Goal: Task Accomplishment & Management: Use online tool/utility

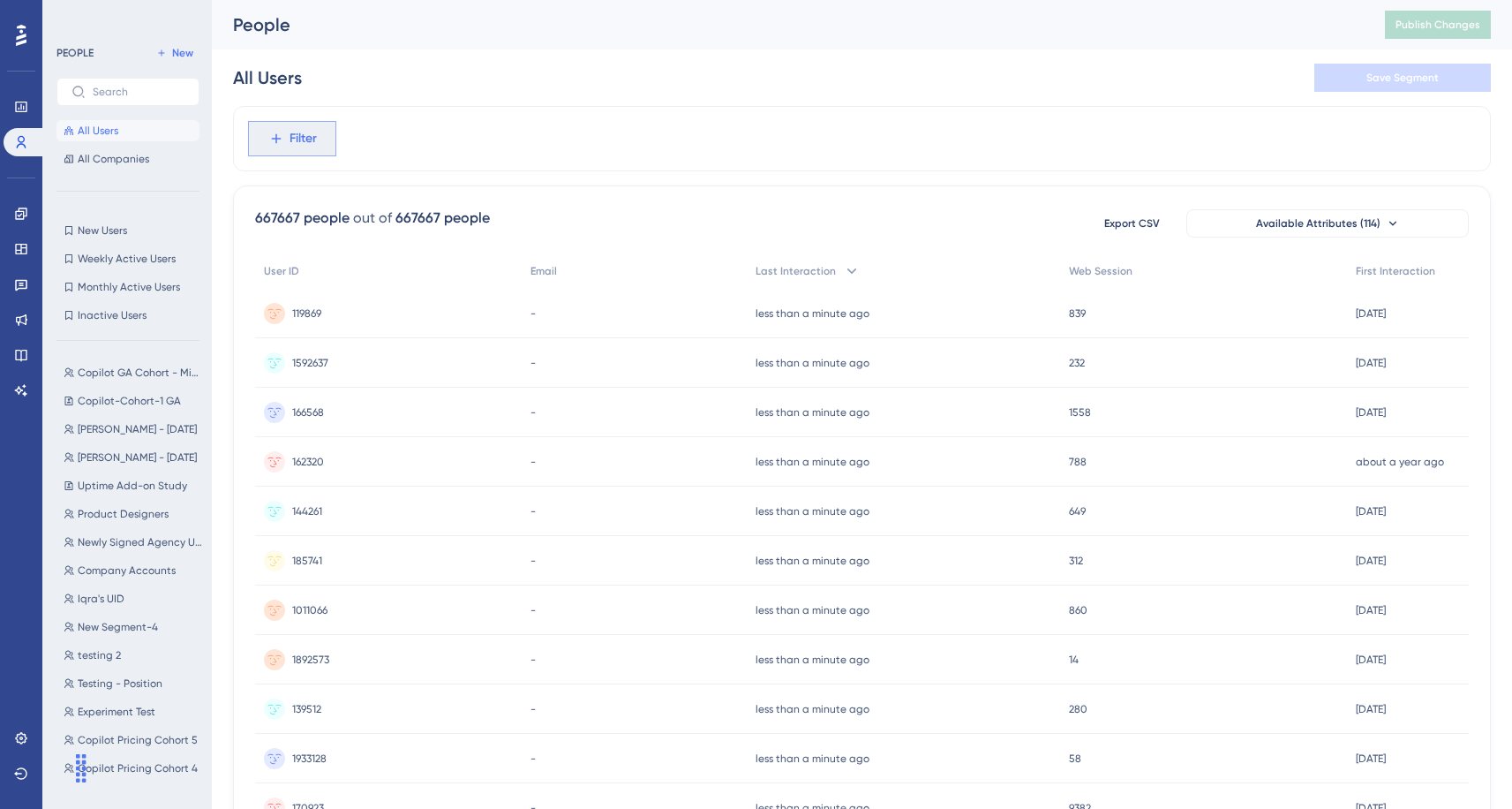
click at [305, 130] on span "Filter" at bounding box center [303, 138] width 27 height 21
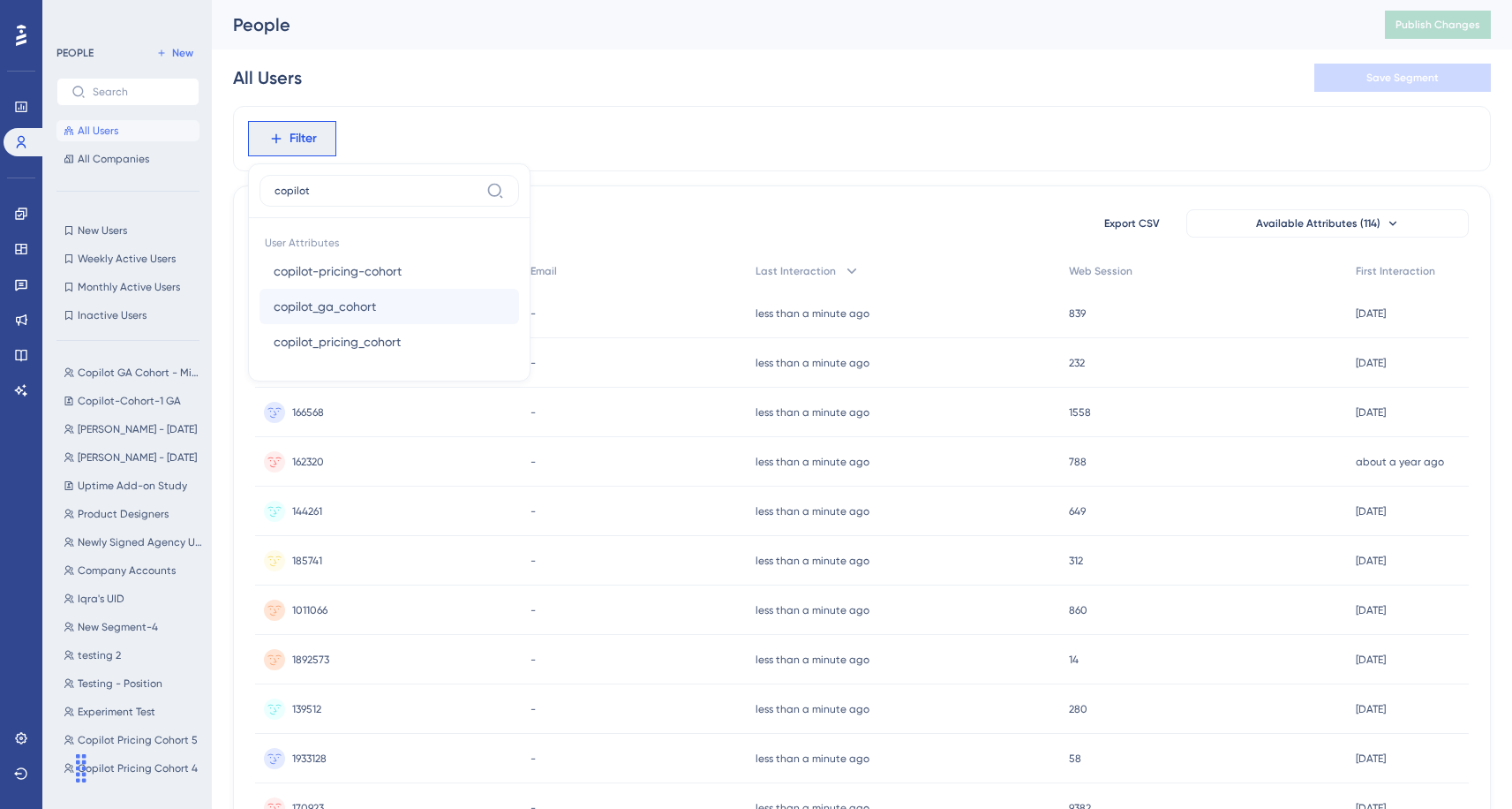
type input "copilot"
click at [392, 299] on button "copilot_ga_cohort copilot_ga_cohort" at bounding box center [389, 306] width 259 height 35
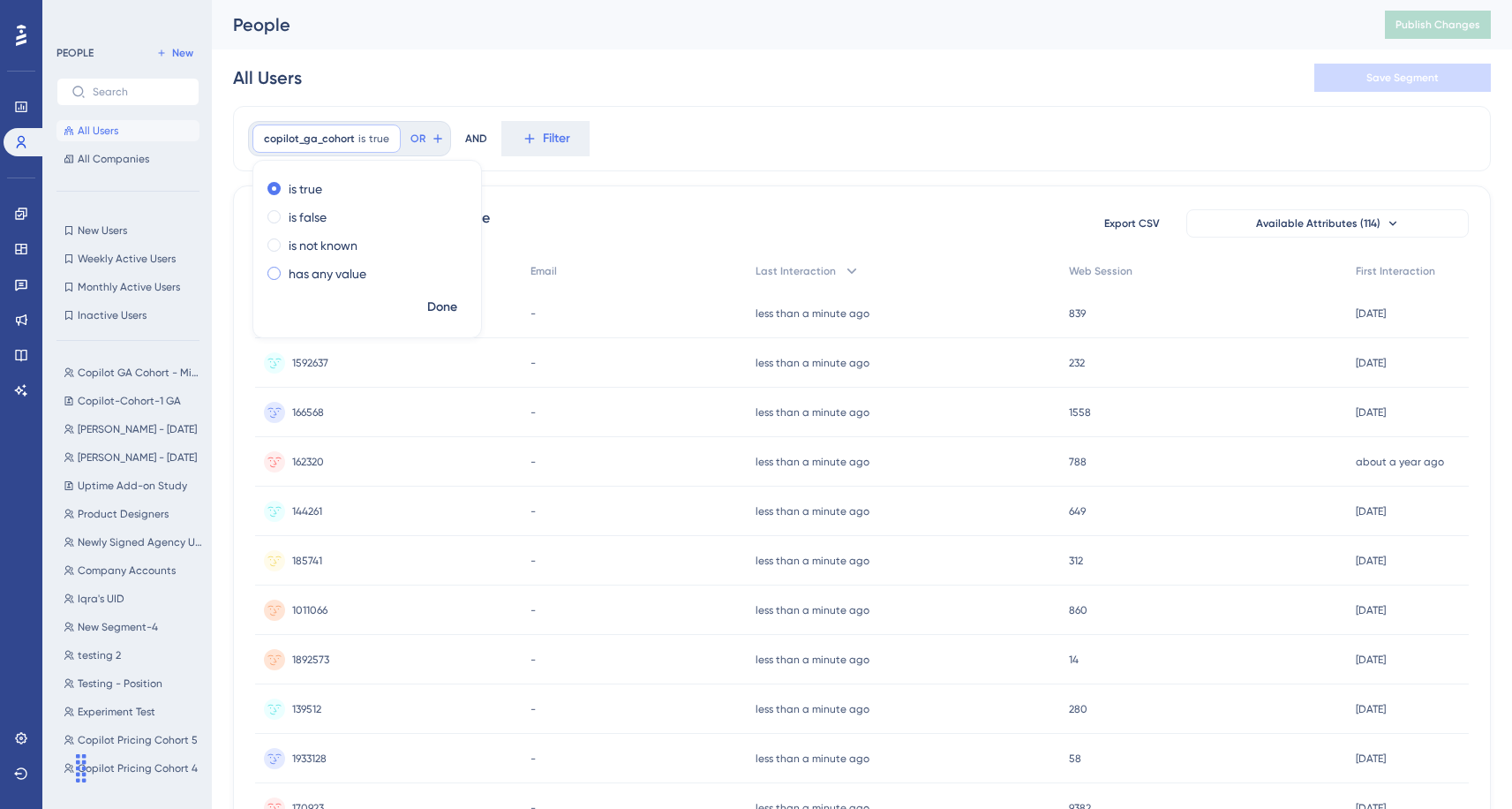
click at [344, 274] on label "has any value" at bounding box center [327, 273] width 78 height 21
click at [436, 306] on span "Done" at bounding box center [442, 306] width 30 height 21
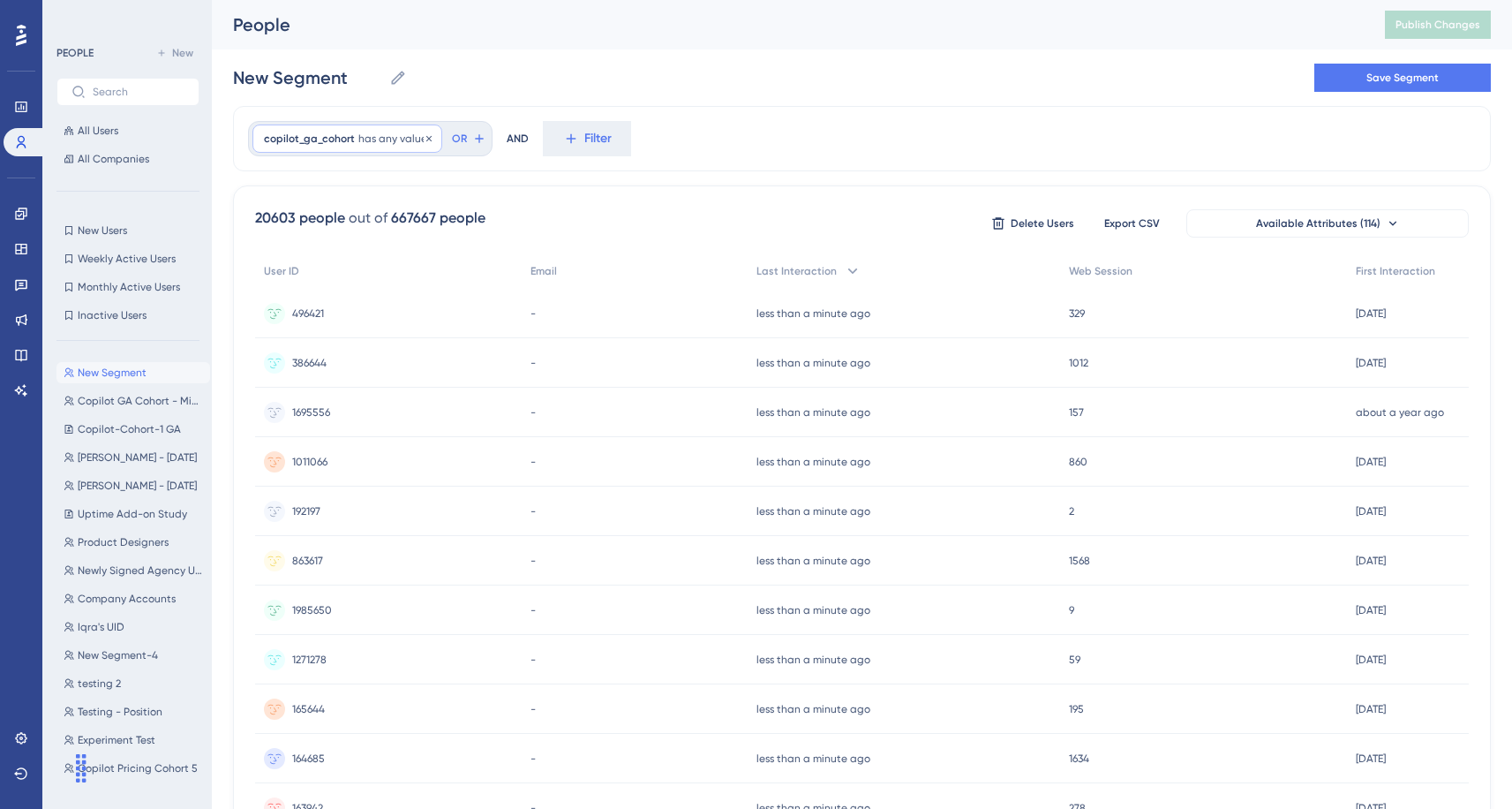
click at [313, 136] on span "copilot_ga_cohort" at bounding box center [309, 139] width 91 height 14
click at [325, 242] on label "is not known" at bounding box center [323, 245] width 69 height 21
click at [321, 189] on label "is true" at bounding box center [305, 188] width 33 height 21
click at [418, 295] on button "Done" at bounding box center [442, 306] width 50 height 32
click at [430, 299] on div at bounding box center [844, 461] width 1336 height 682
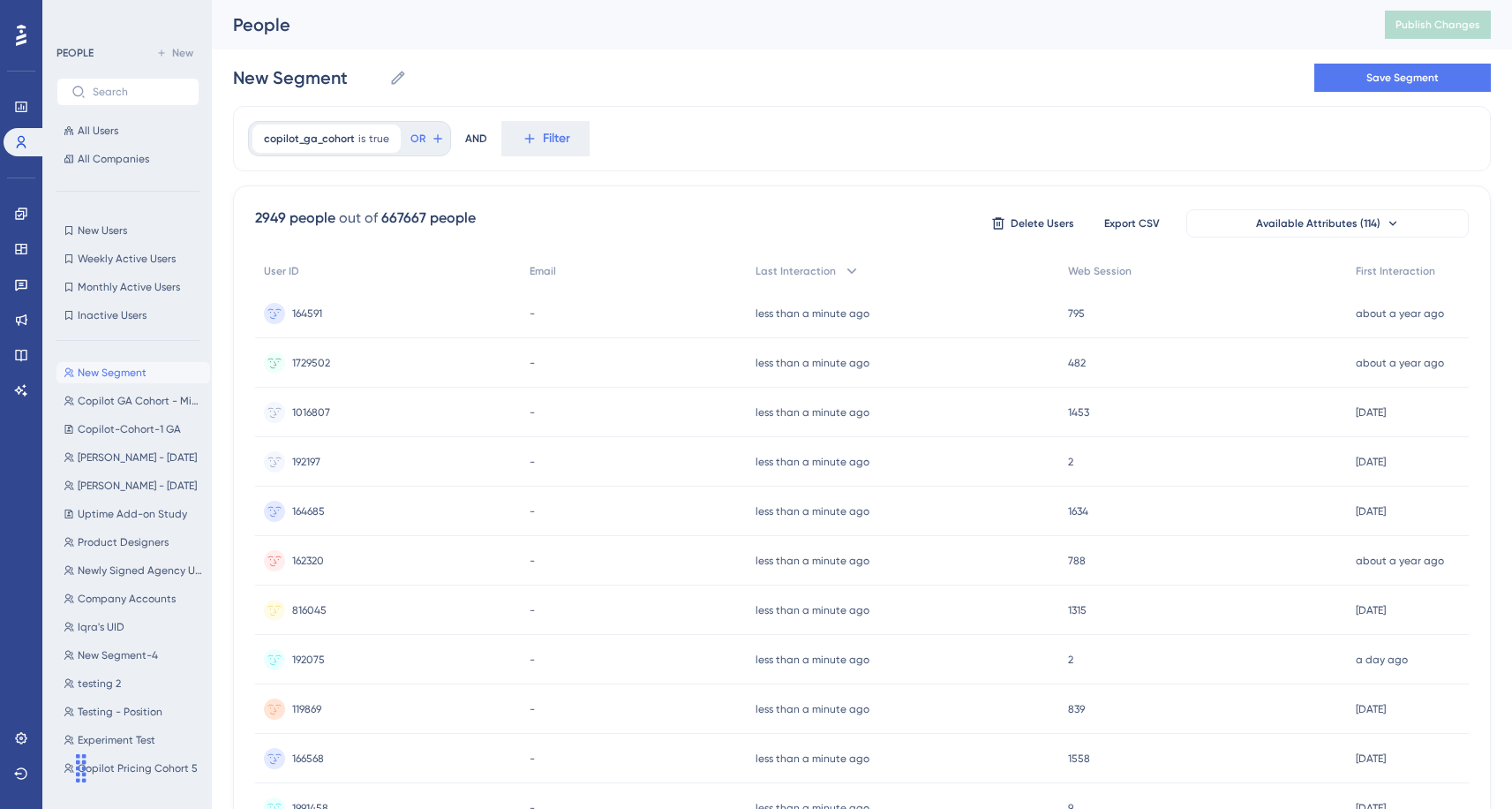
click at [324, 223] on div "2949 people" at bounding box center [295, 218] width 80 height 21
click at [325, 223] on div "2949 people" at bounding box center [295, 218] width 80 height 21
click at [390, 209] on div "667667 people" at bounding box center [428, 218] width 95 height 21
click at [386, 209] on div "667667 people" at bounding box center [428, 218] width 95 height 21
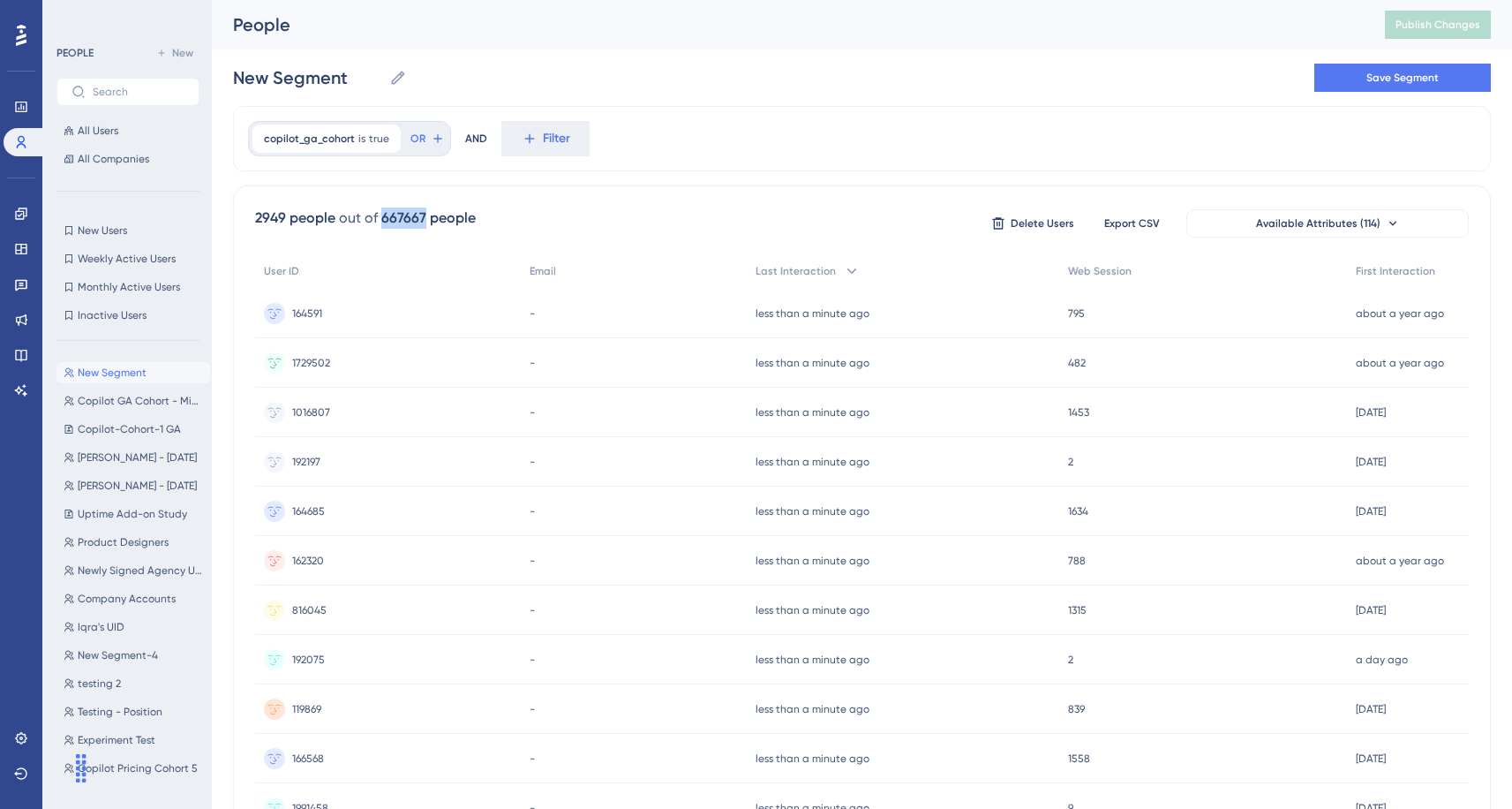
click at [386, 209] on div "667667 people" at bounding box center [428, 218] width 95 height 21
click at [1327, 214] on button "Available Attributes (114)" at bounding box center [1328, 223] width 283 height 28
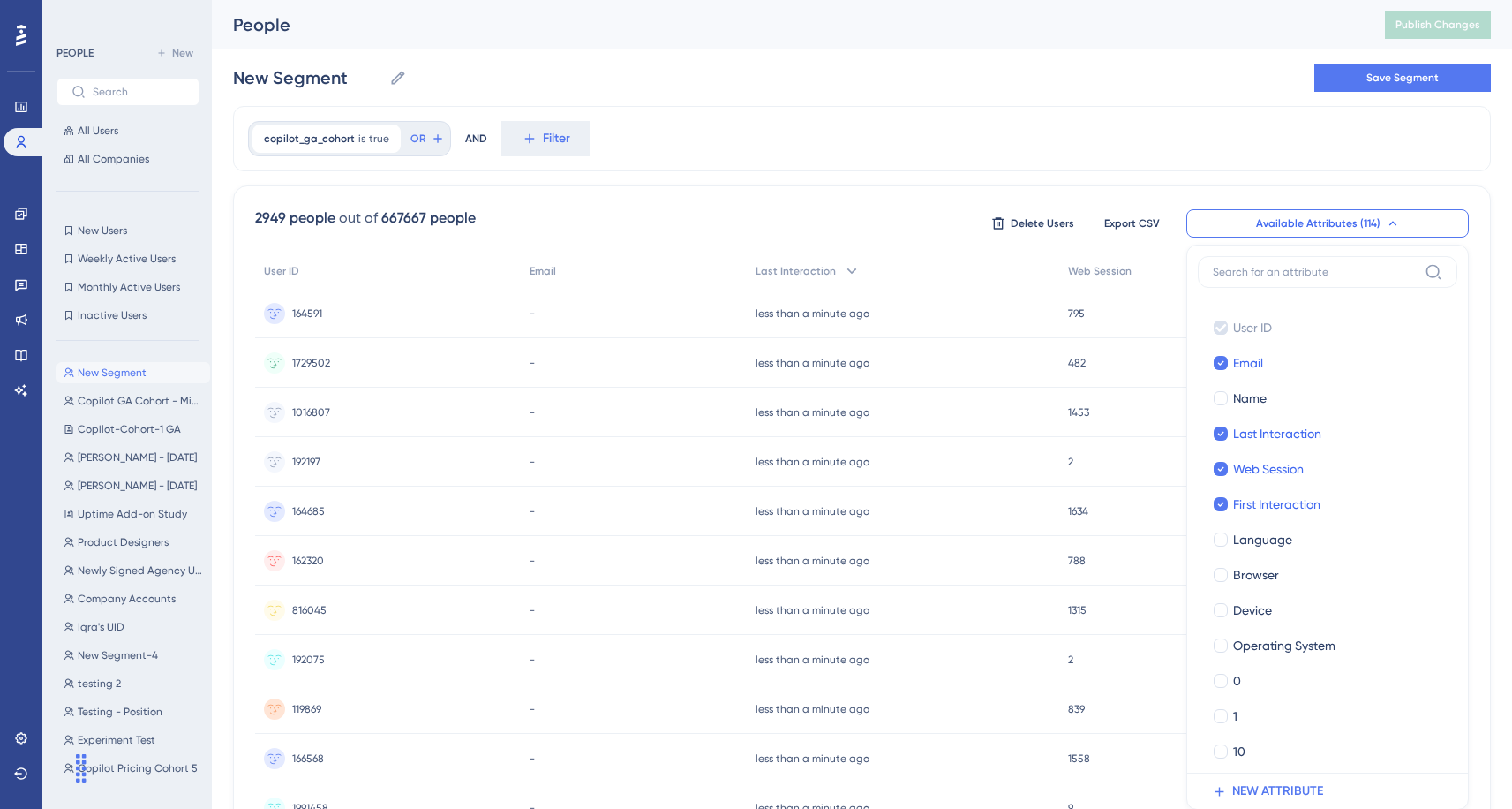
scroll to position [69, 0]
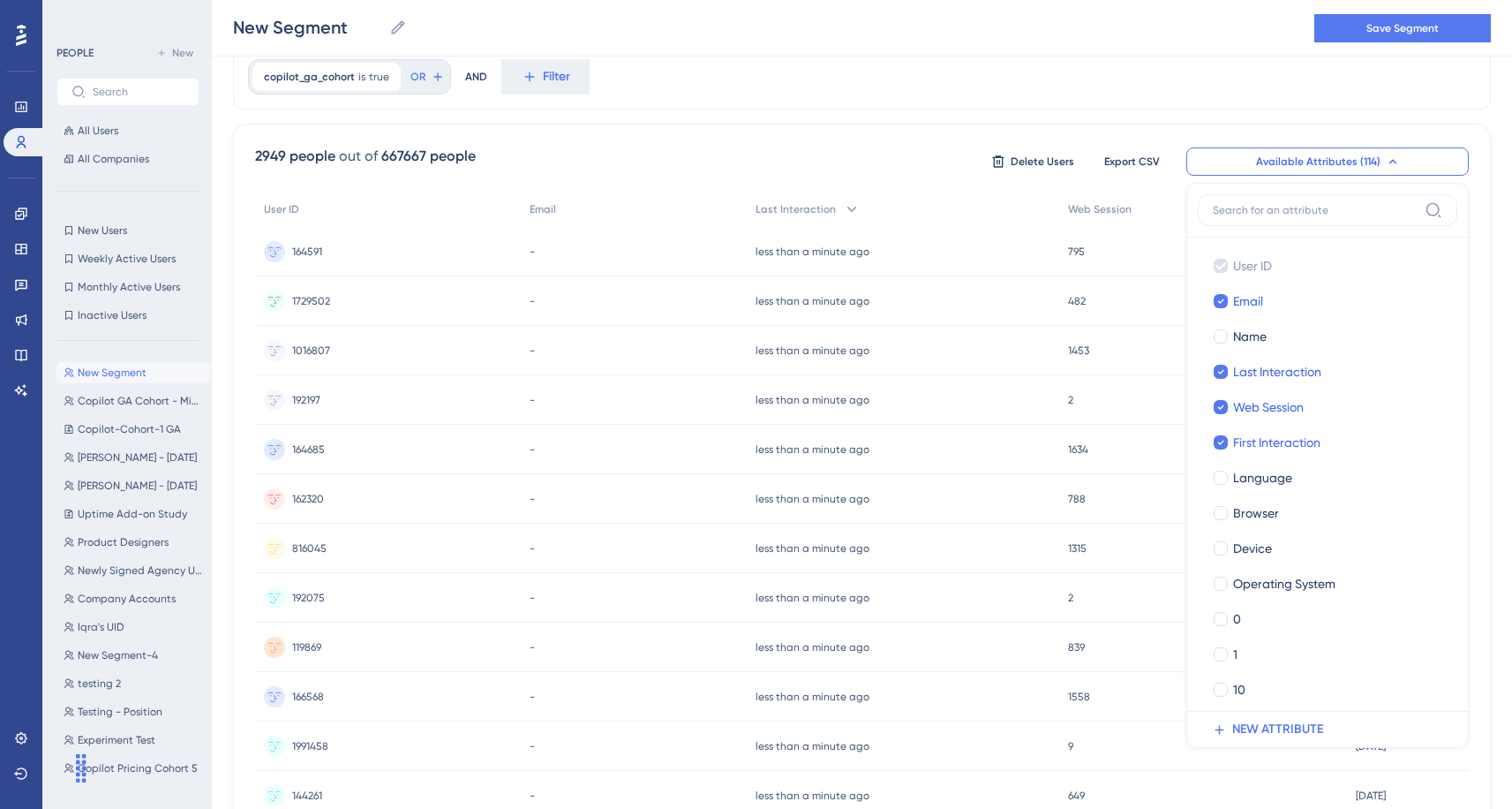
click at [1043, 100] on div "copilot_ga_cohort is true true Remove OR AND Filter" at bounding box center [862, 77] width 1258 height 65
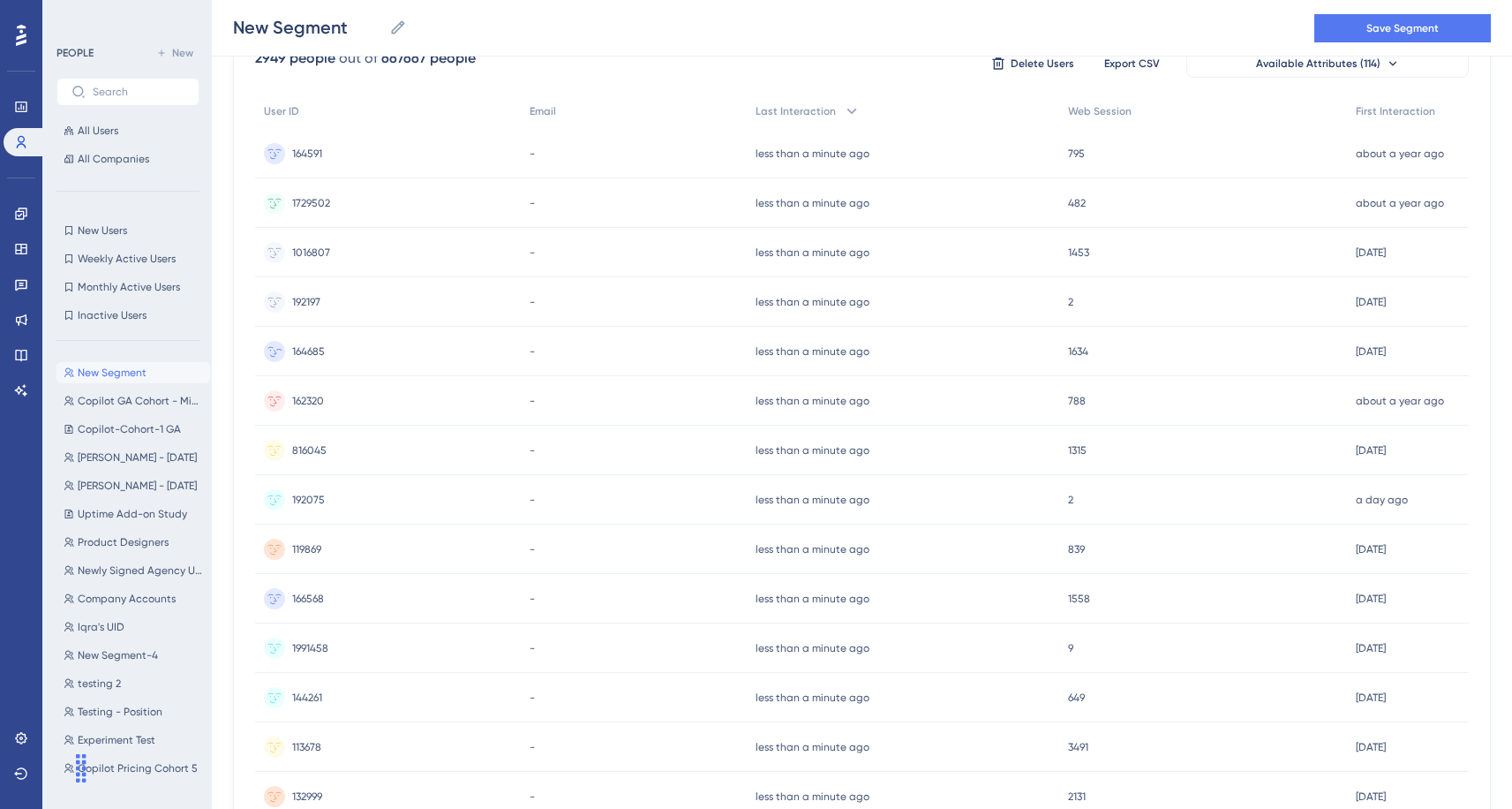
scroll to position [0, 0]
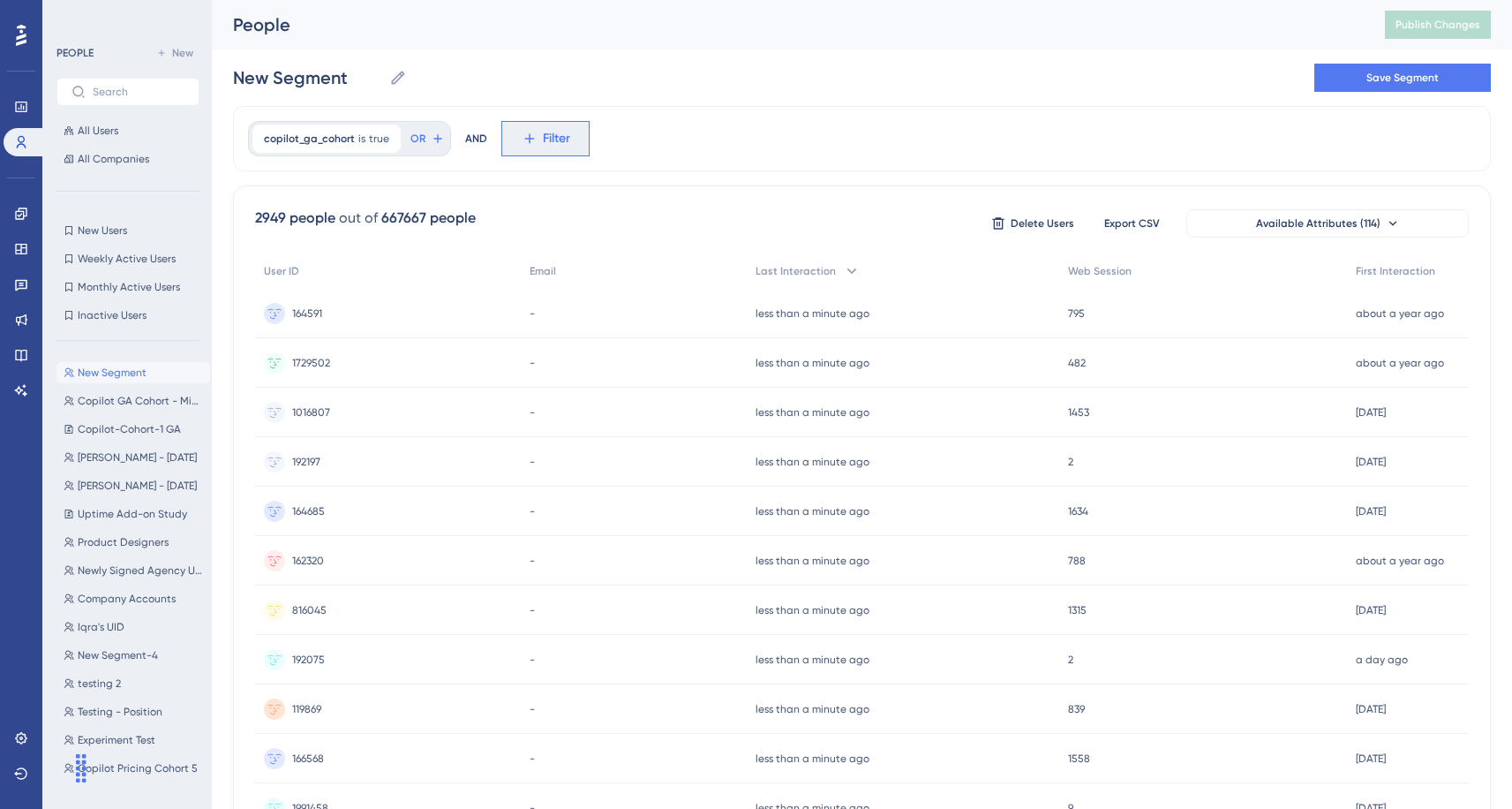
click at [539, 125] on button "Filter" at bounding box center [546, 138] width 89 height 35
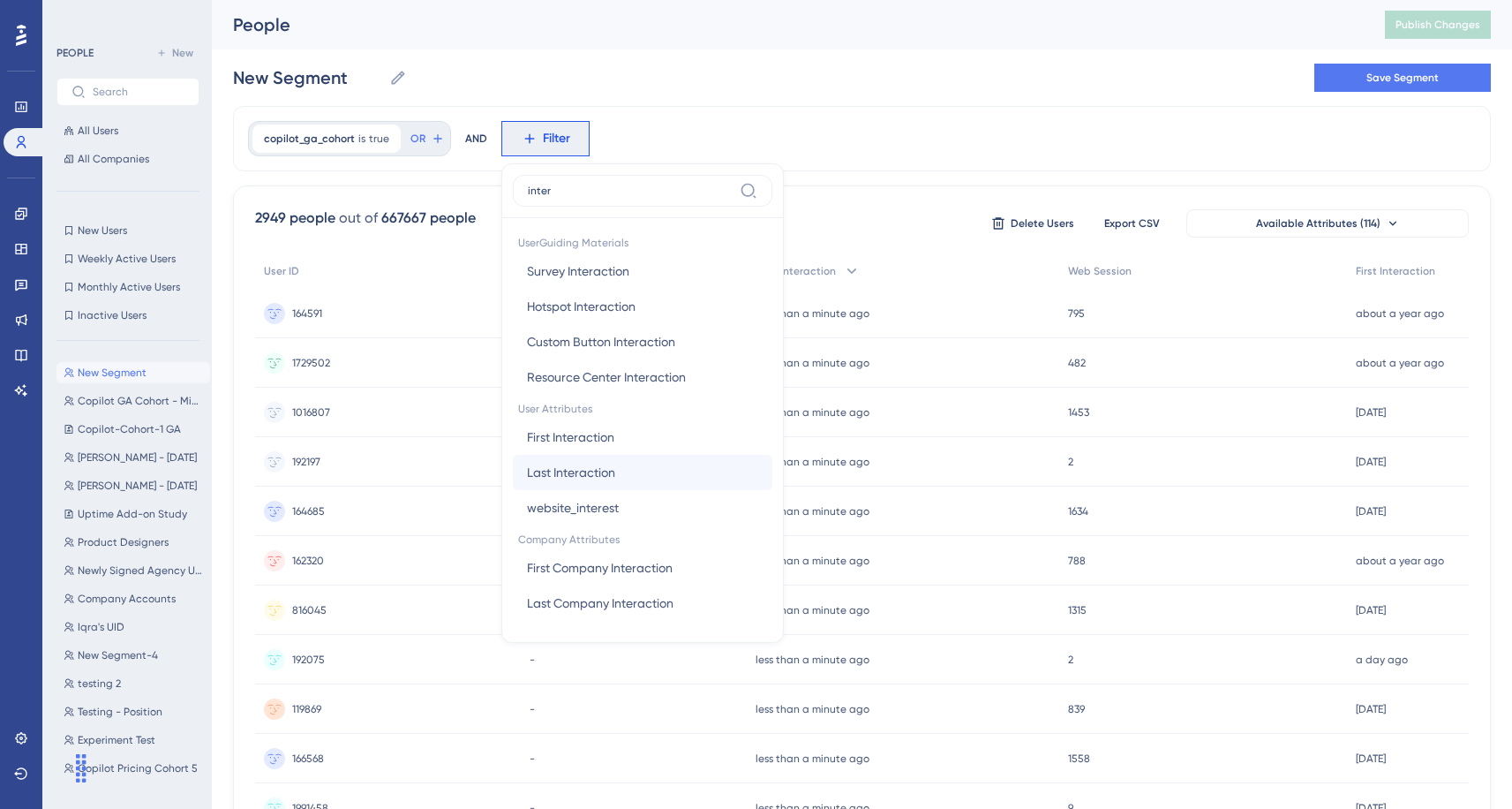
type input "inter"
click at [613, 460] on button "Last Interaction Last Interaction" at bounding box center [643, 472] width 259 height 35
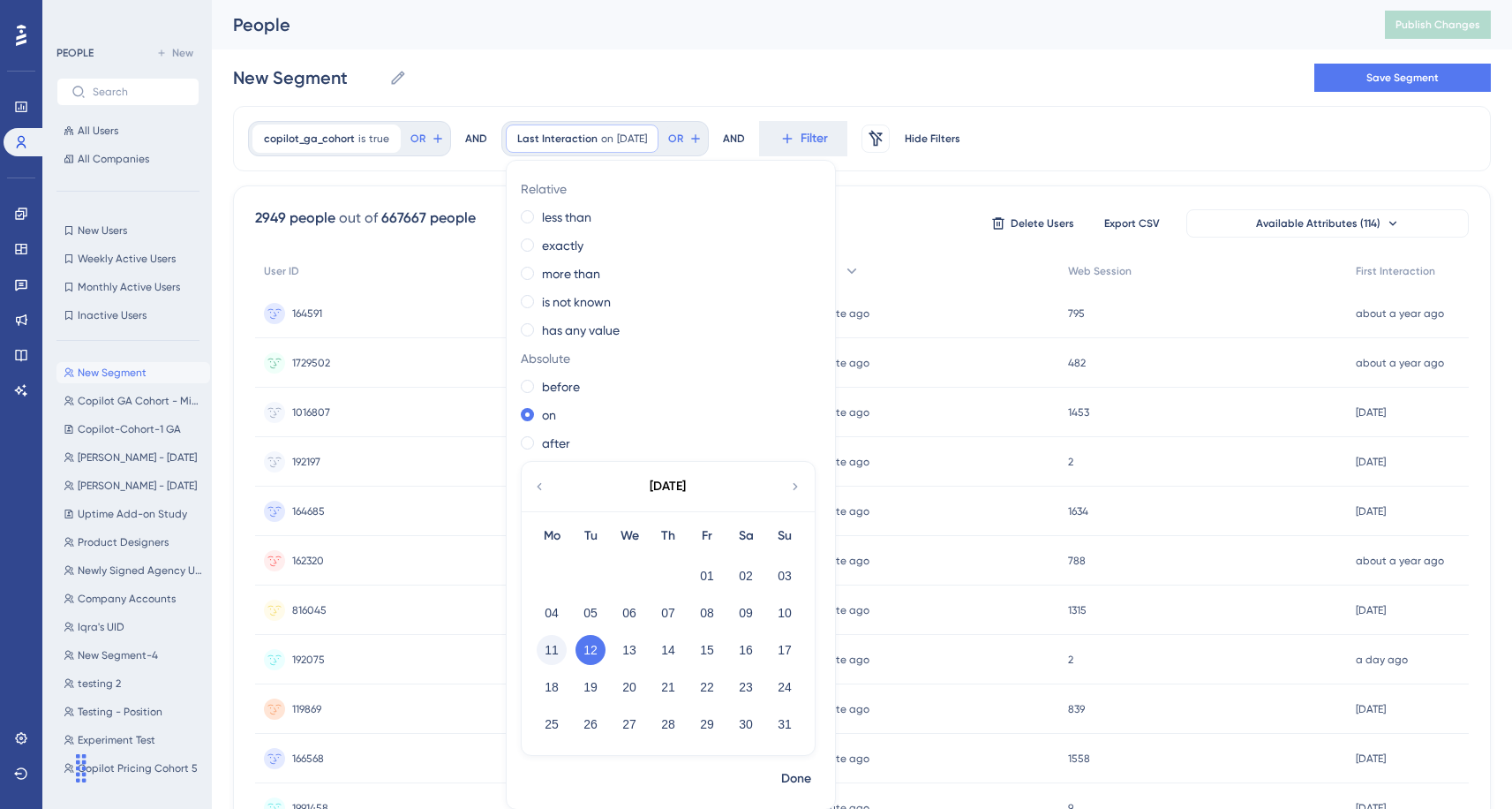
click at [551, 652] on button "11" at bounding box center [551, 649] width 30 height 30
click at [584, 648] on button "12" at bounding box center [590, 649] width 30 height 30
click at [542, 644] on button "11" at bounding box center [551, 649] width 30 height 30
click at [791, 773] on span "Done" at bounding box center [796, 778] width 30 height 21
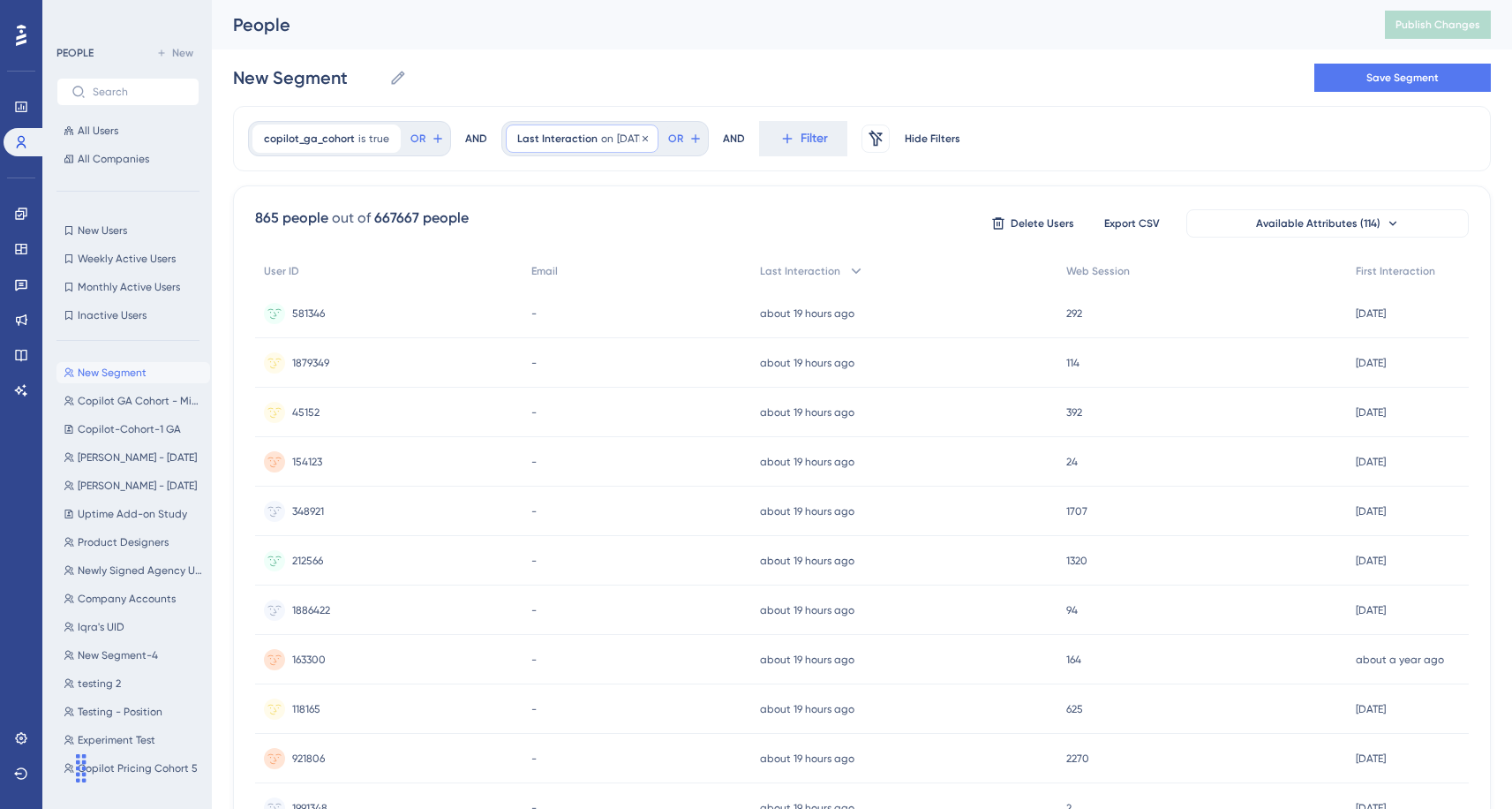
click at [615, 146] on div "Last Interaction on 8/11/2025 8/11/2025 Remove" at bounding box center [582, 138] width 153 height 28
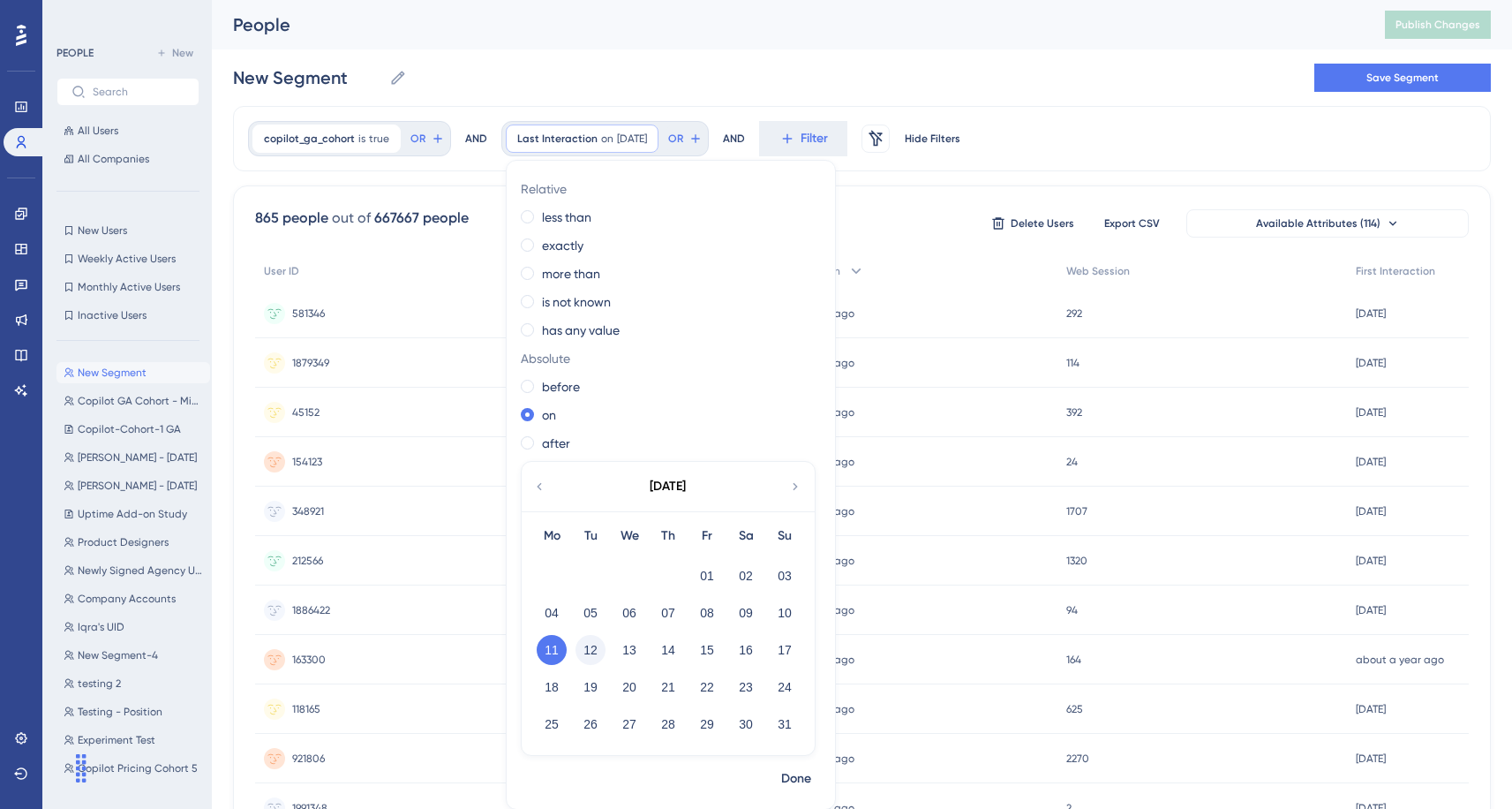
click at [577, 651] on button "12" at bounding box center [590, 649] width 30 height 30
click at [799, 780] on span "Done" at bounding box center [796, 778] width 30 height 21
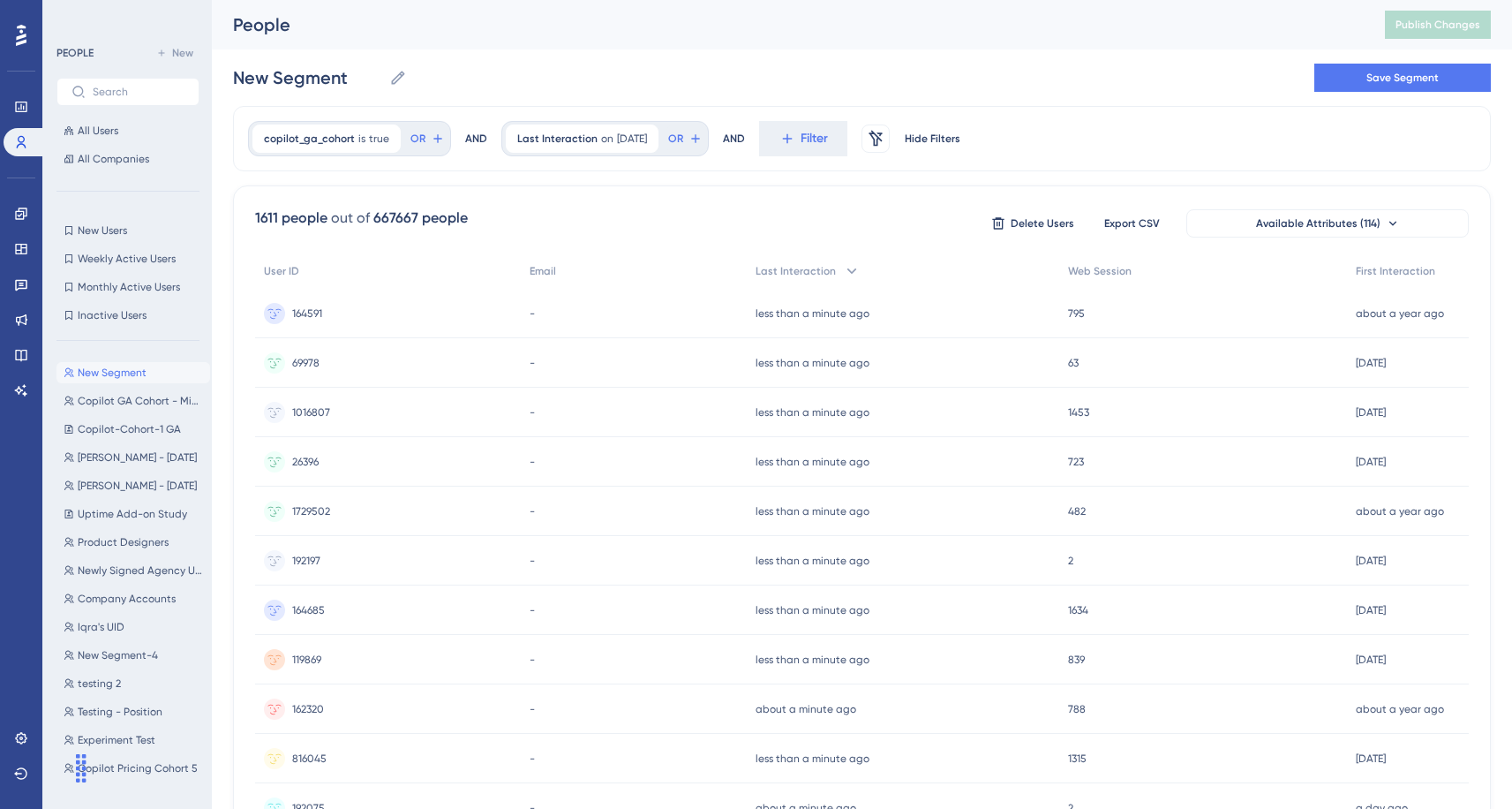
click at [439, 212] on div "667667 people" at bounding box center [420, 218] width 95 height 21
click at [845, 145] on button "Filter" at bounding box center [803, 138] width 89 height 35
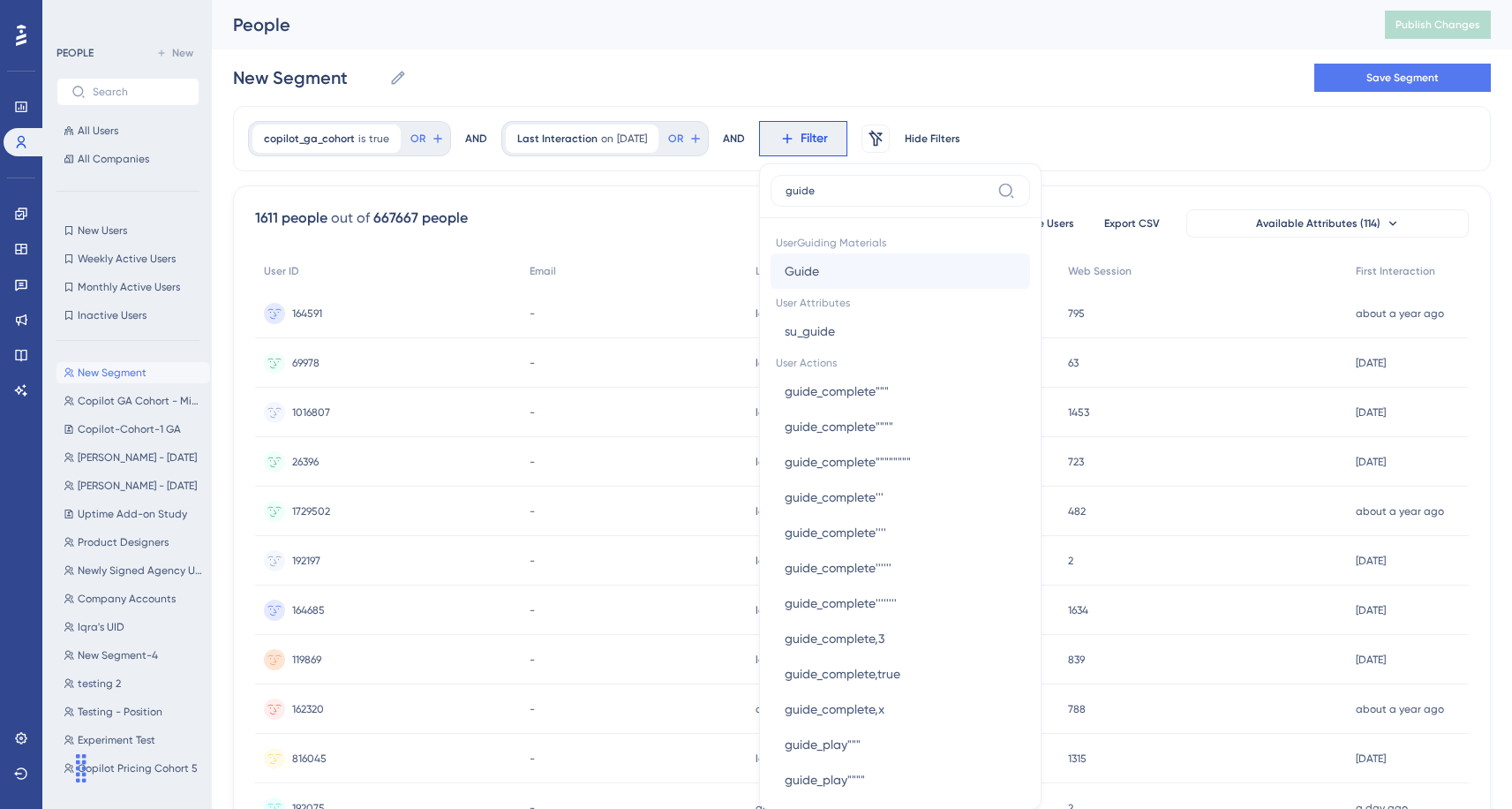
type input "guide"
click at [878, 283] on button "Guide Guide" at bounding box center [900, 270] width 259 height 35
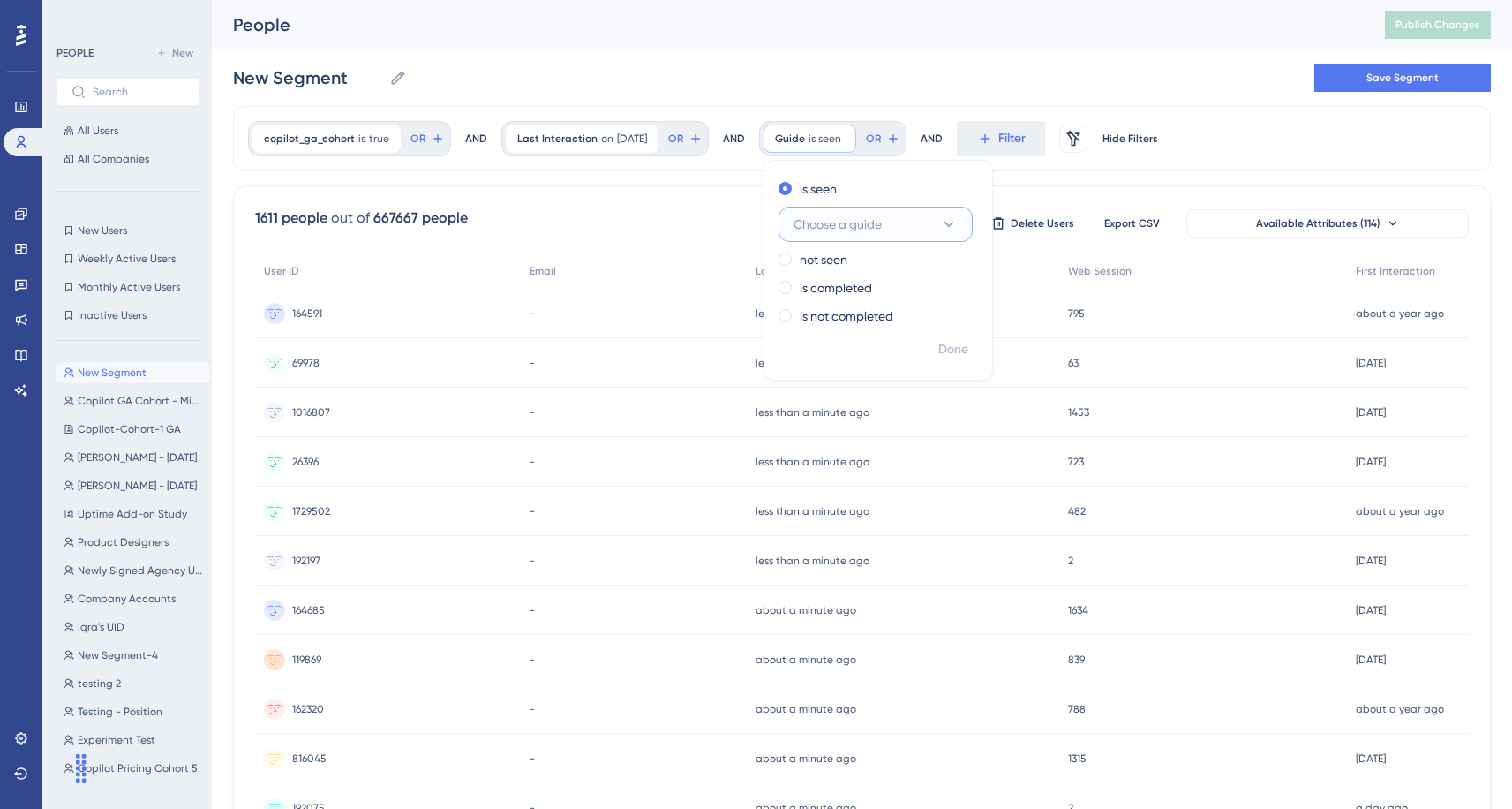
click at [882, 223] on span "Choose a guide" at bounding box center [838, 223] width 89 height 21
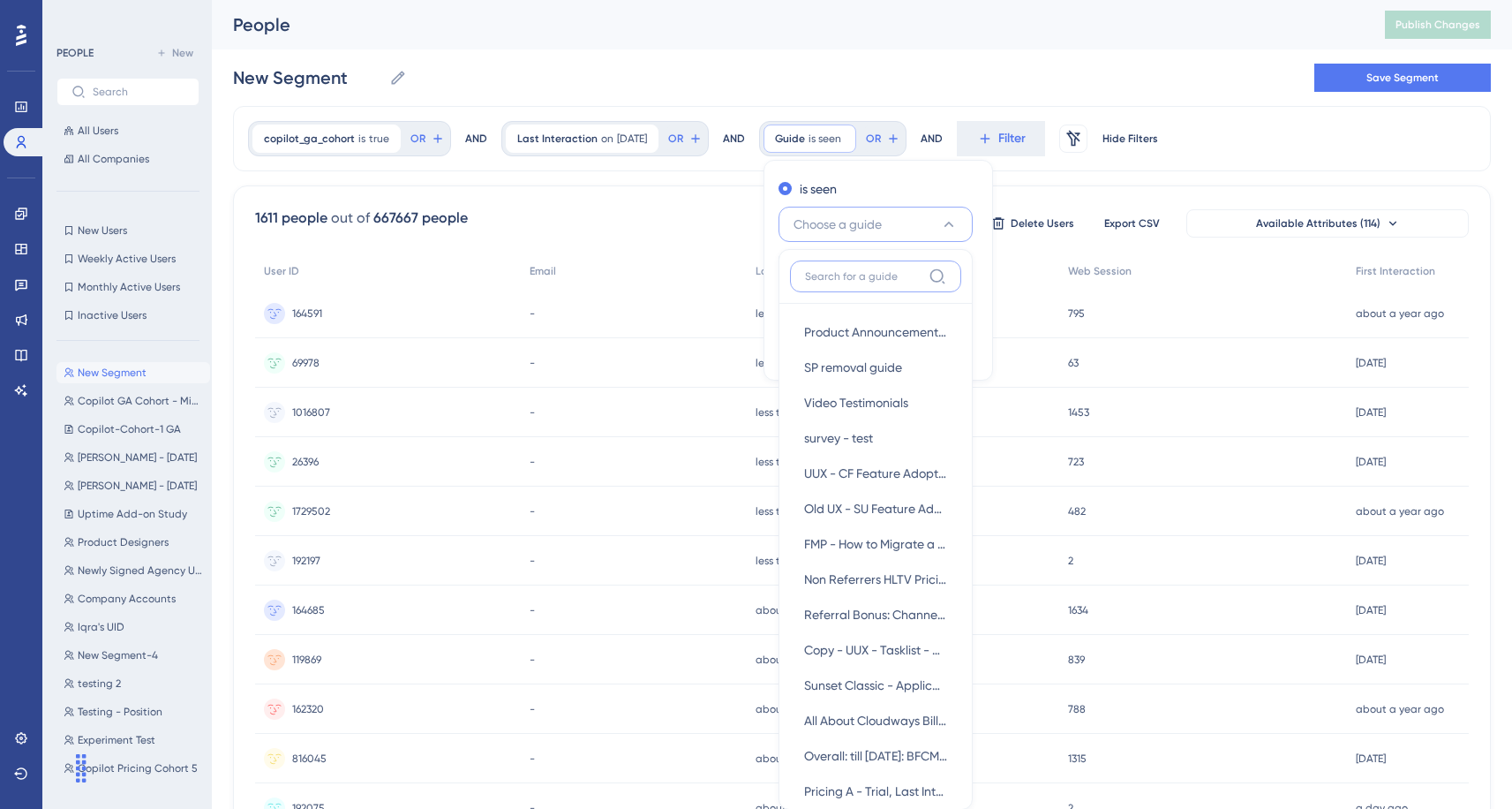
scroll to position [42, 0]
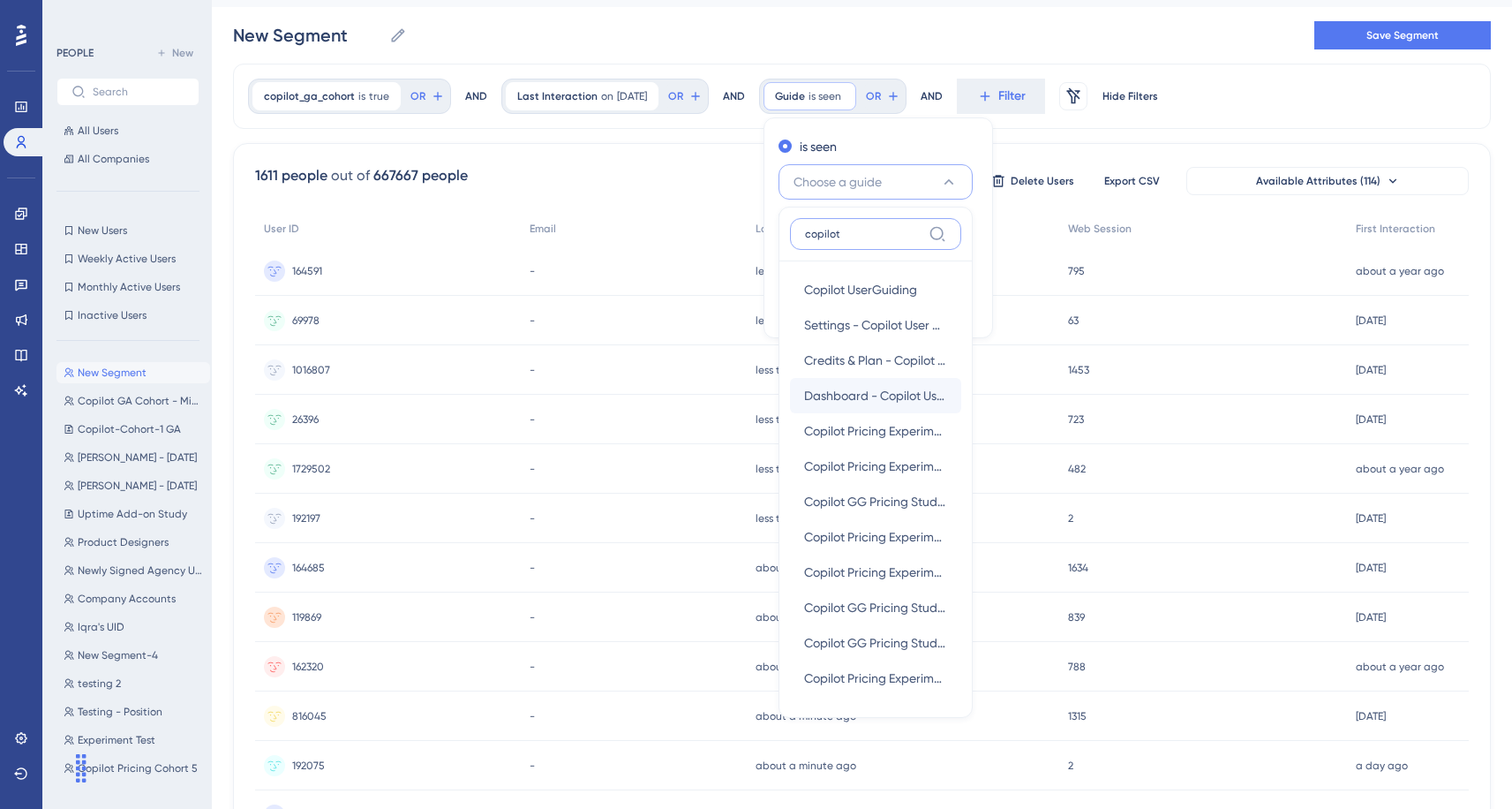
type input "copilot"
click at [873, 383] on div "Dashboard - Copilot User Guide Dashboard - Copilot User Guide" at bounding box center [876, 395] width 143 height 35
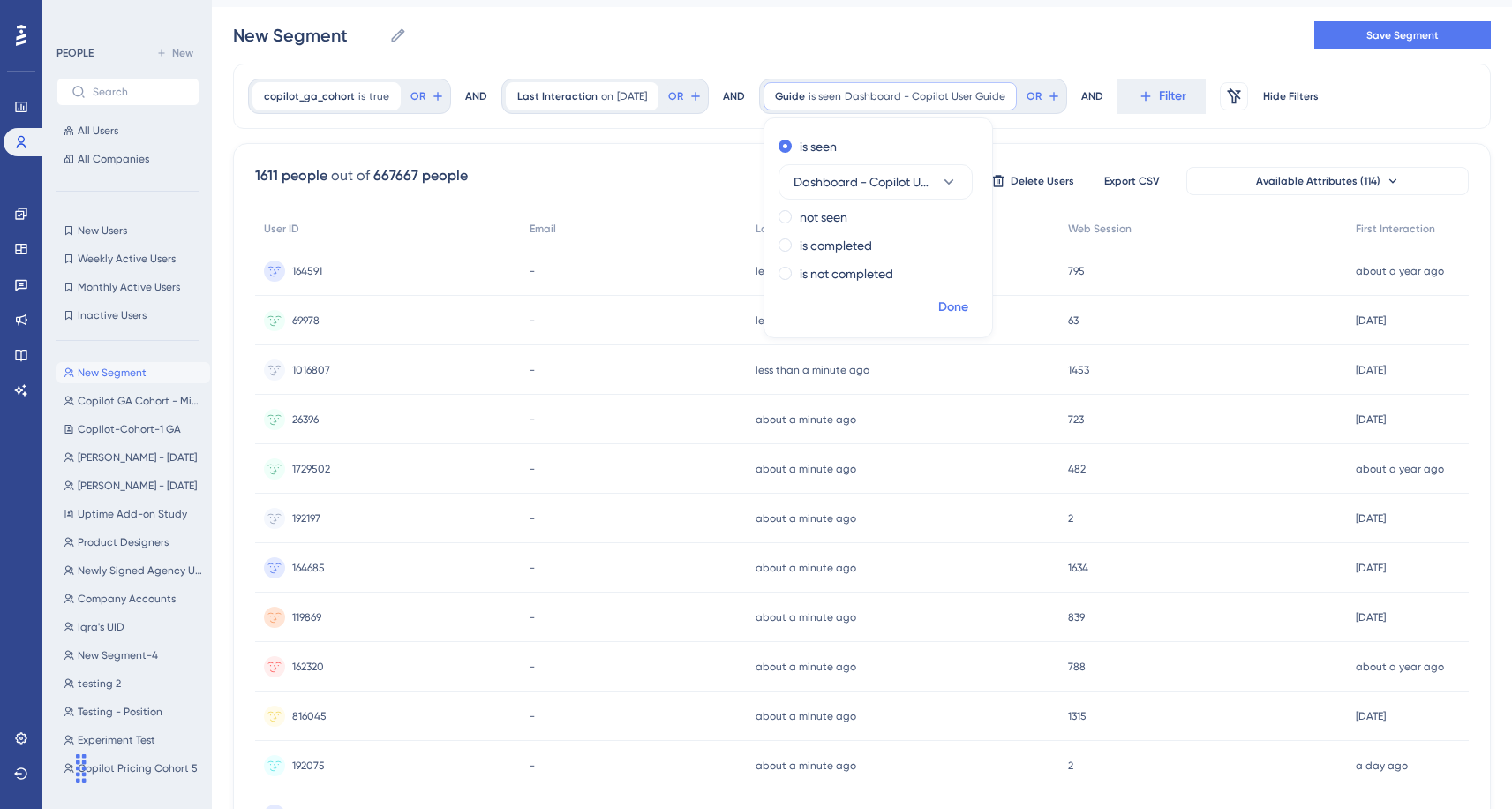
click at [960, 304] on span "Done" at bounding box center [953, 306] width 30 height 21
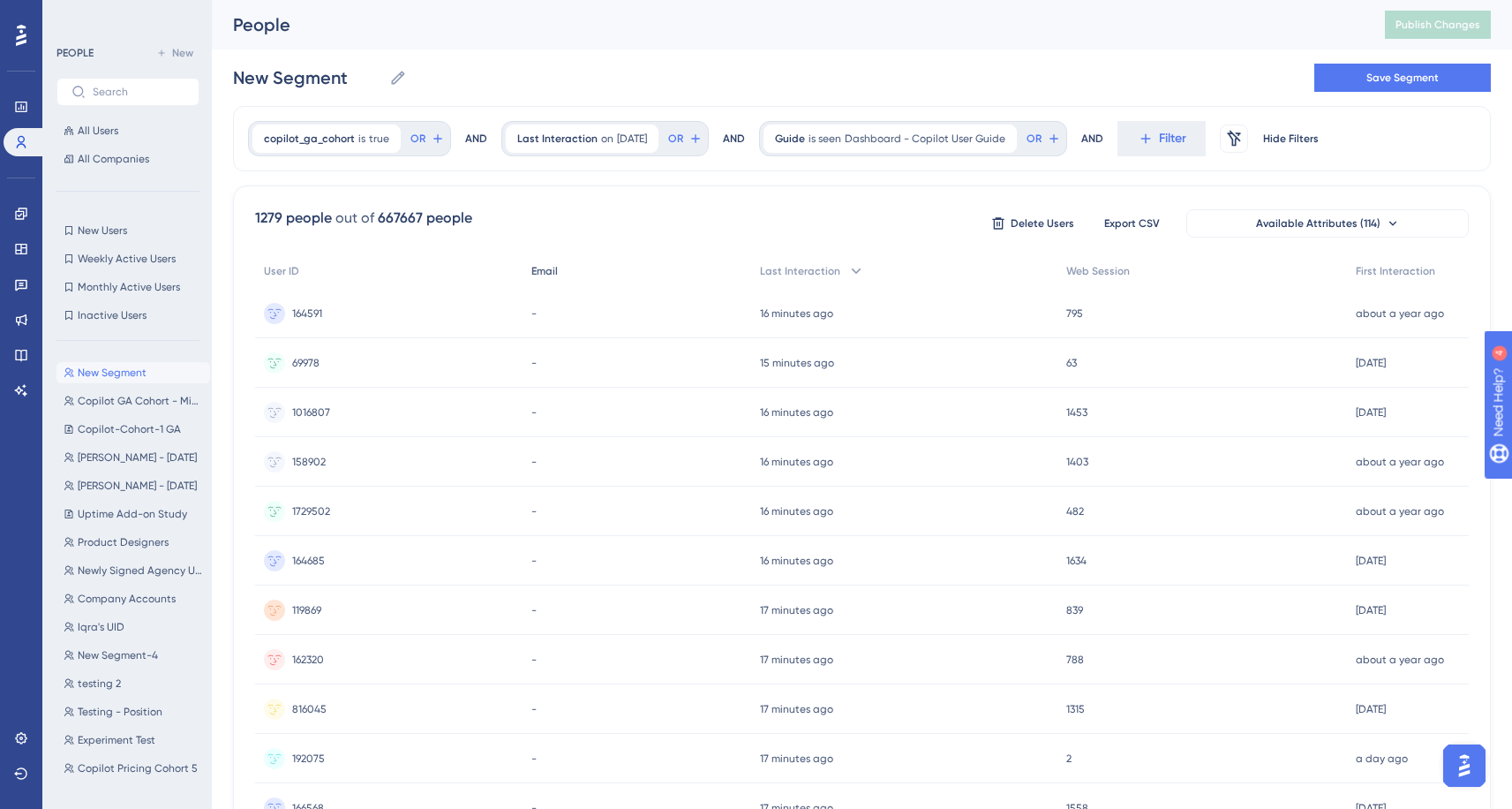
scroll to position [0, 0]
click at [316, 223] on div "1279 people" at bounding box center [293, 218] width 77 height 21
click at [23, 210] on icon at bounding box center [22, 214] width 14 height 14
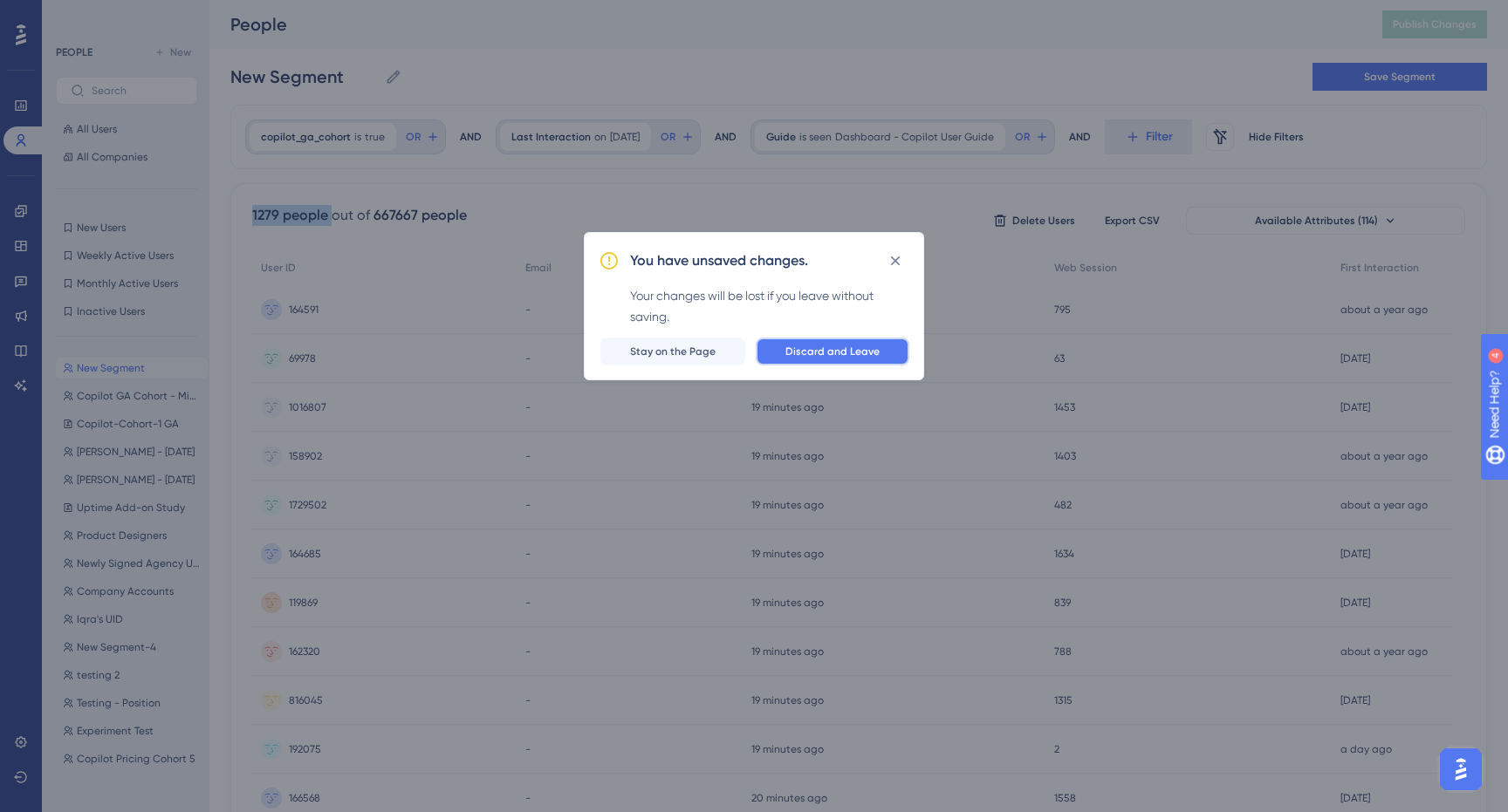
click at [839, 348] on span "Discard and Leave" at bounding box center [833, 352] width 95 height 14
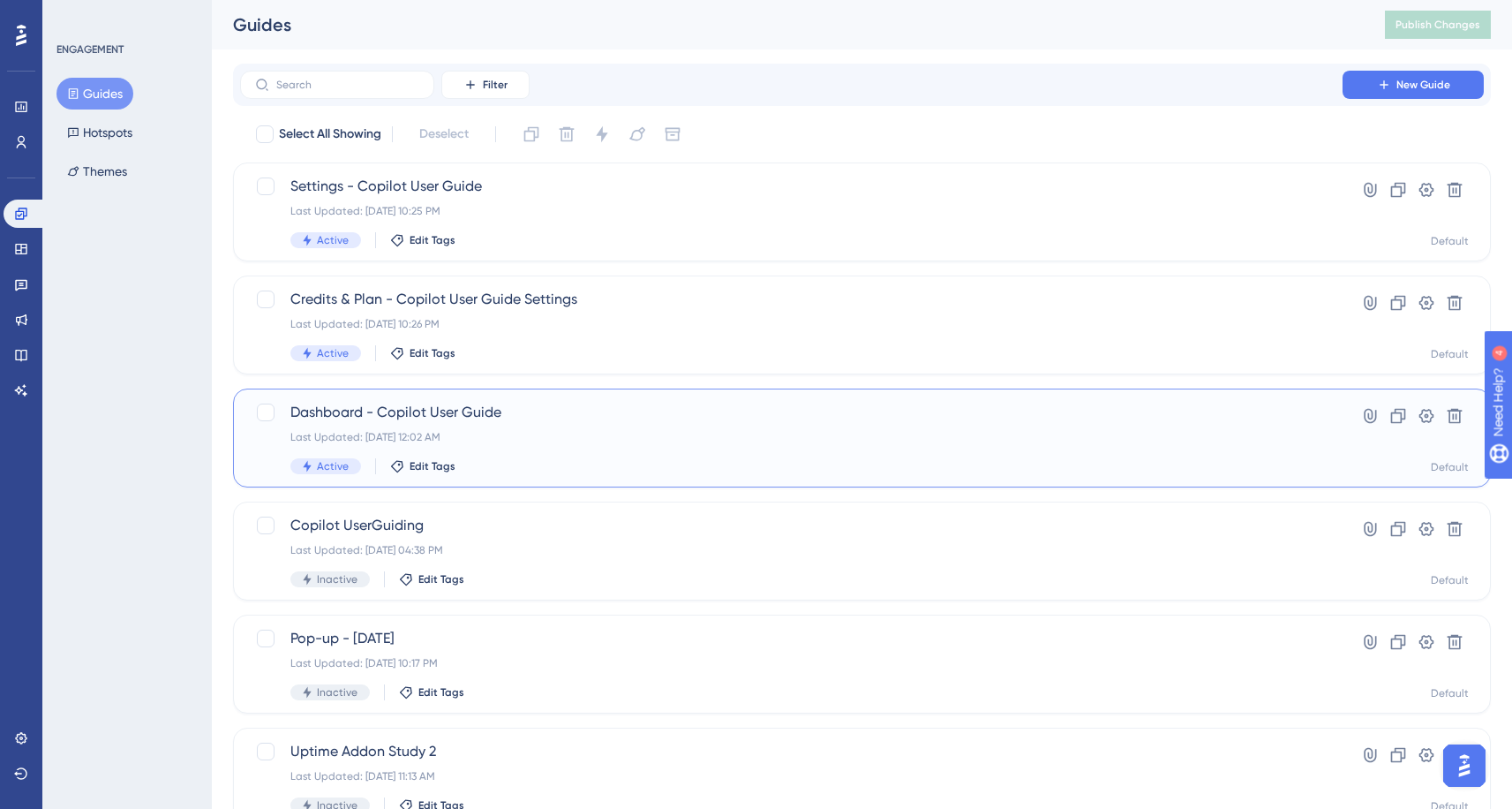
click at [437, 426] on div "Dashboard - Copilot User Guide Last Updated: Aug 09 2025, 12:02 AM Active Edit …" at bounding box center [791, 437] width 1002 height 72
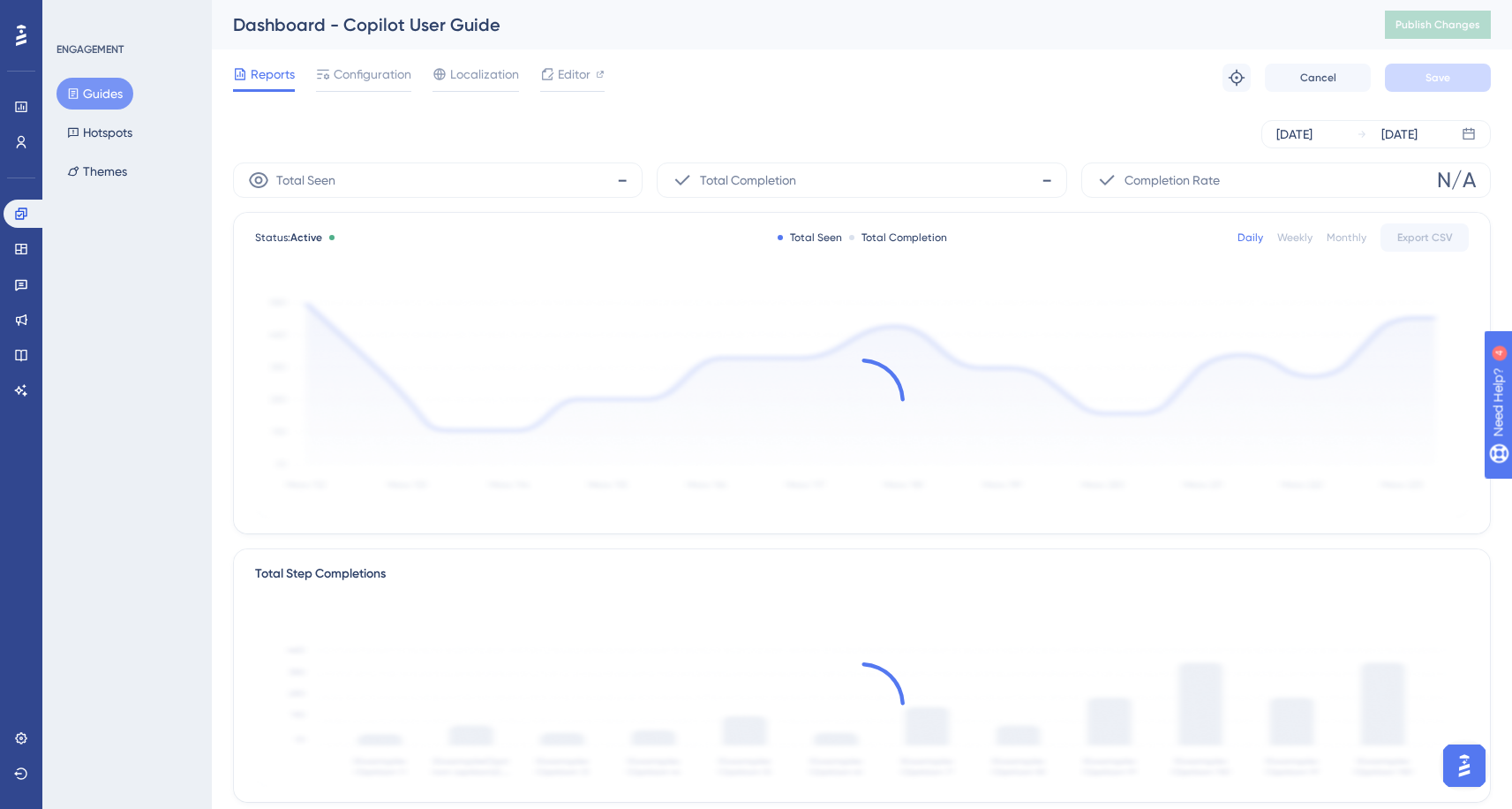
click at [672, 133] on div "Aug 07 2025 Aug 12 2025" at bounding box center [862, 134] width 1258 height 28
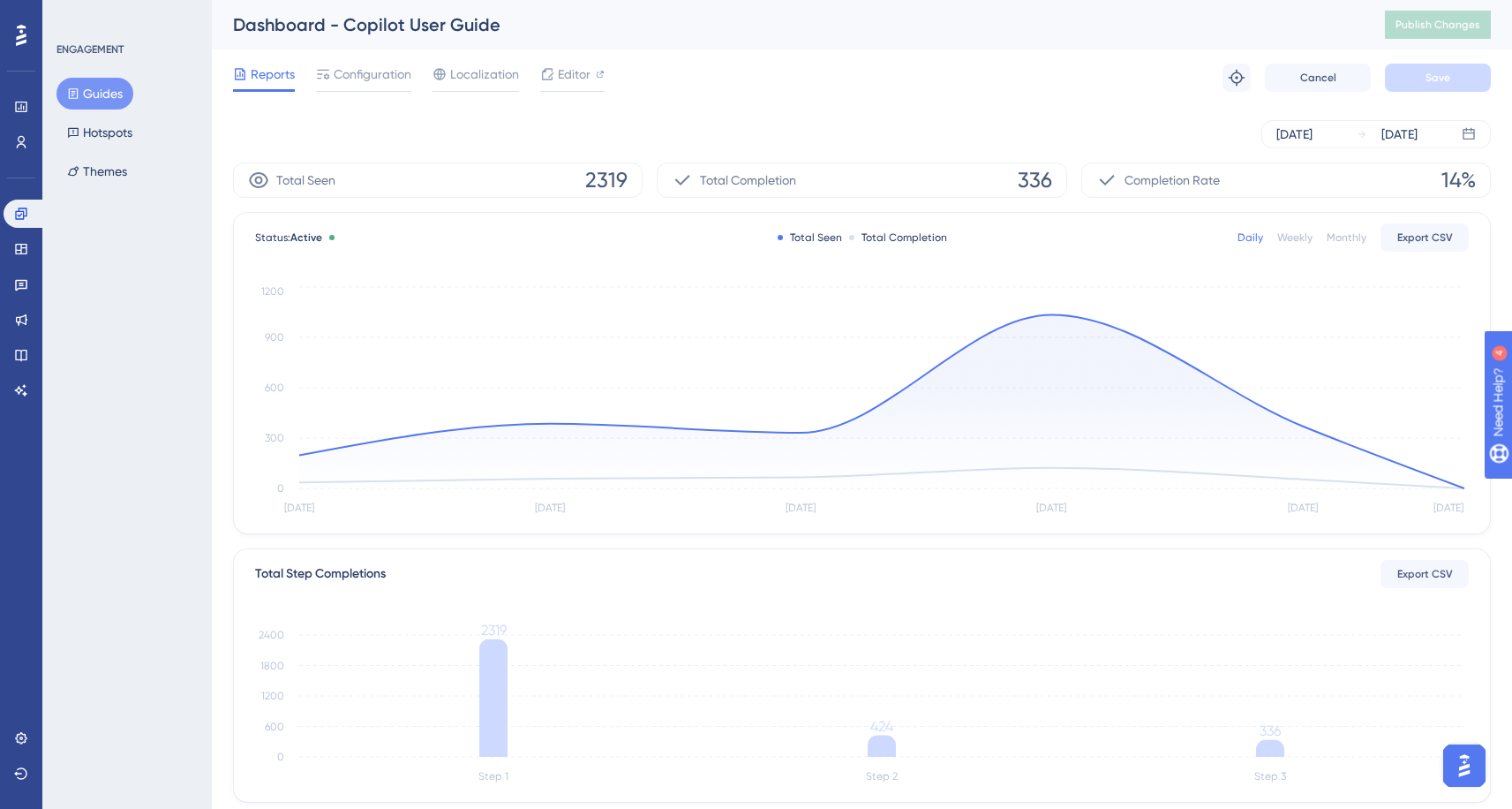
click at [599, 172] on span "2319" at bounding box center [606, 180] width 42 height 28
copy div "2319"
click at [1460, 174] on span "14%" at bounding box center [1459, 180] width 34 height 28
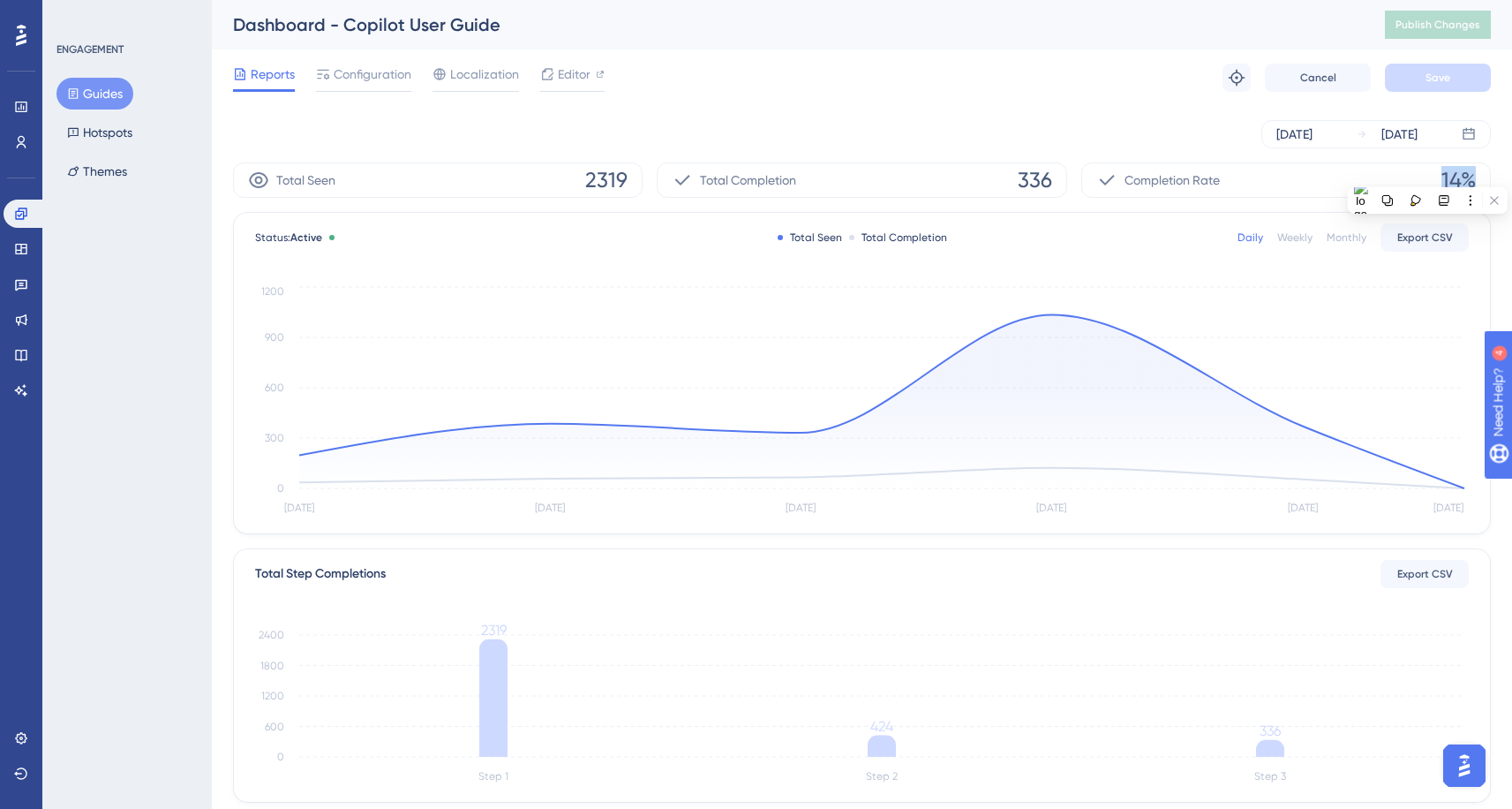
click at [1460, 174] on span "14%" at bounding box center [1459, 180] width 34 height 28
drag, startPoint x: 927, startPoint y: 136, endPoint x: 687, endPoint y: 112, distance: 241.2
click at [860, 134] on div "Aug 07 2025 Aug 12 2025" at bounding box center [862, 134] width 1258 height 28
click at [387, 79] on span "Configuration" at bounding box center [372, 73] width 78 height 21
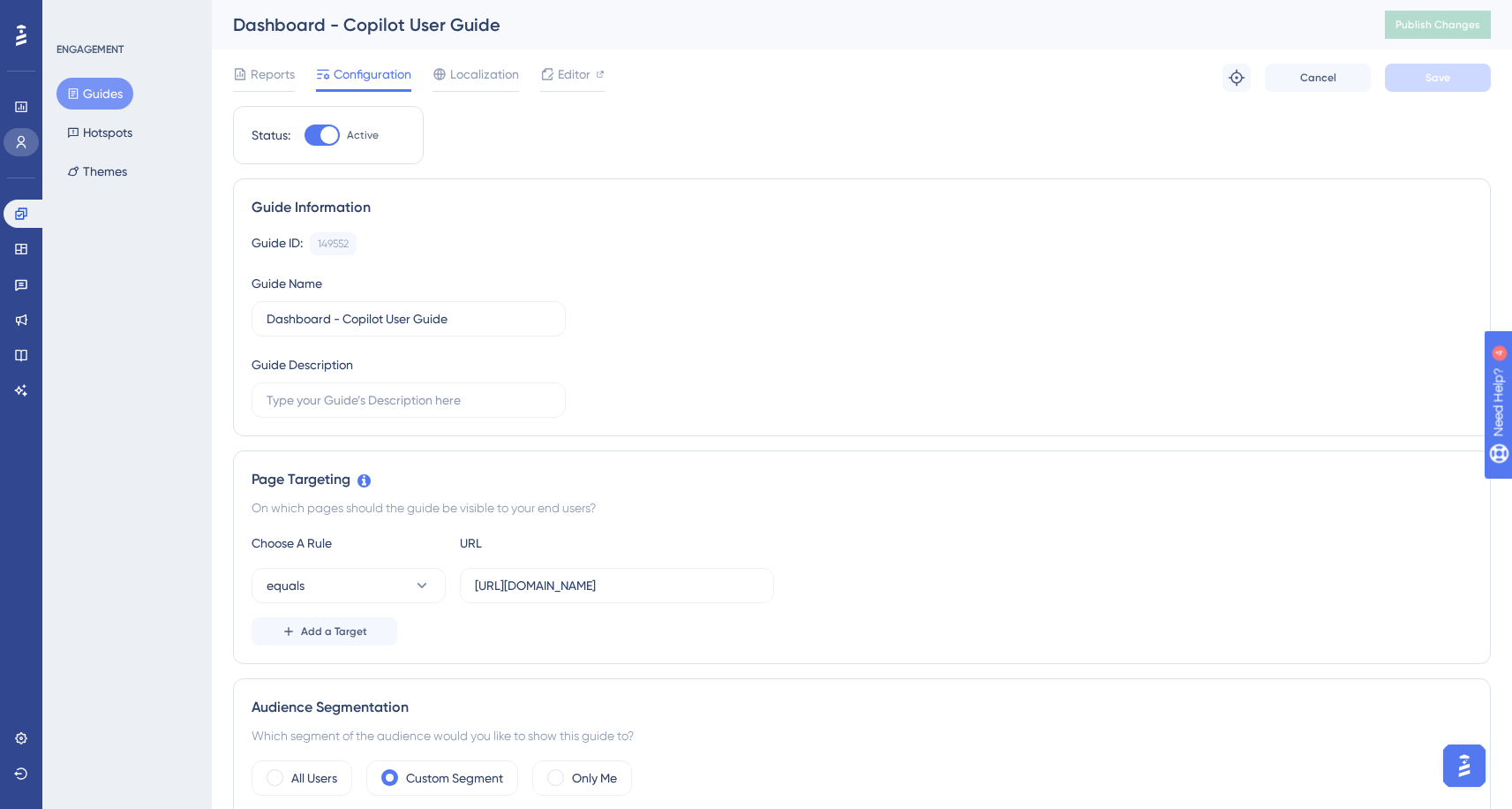
click at [17, 141] on icon at bounding box center [22, 142] width 14 height 14
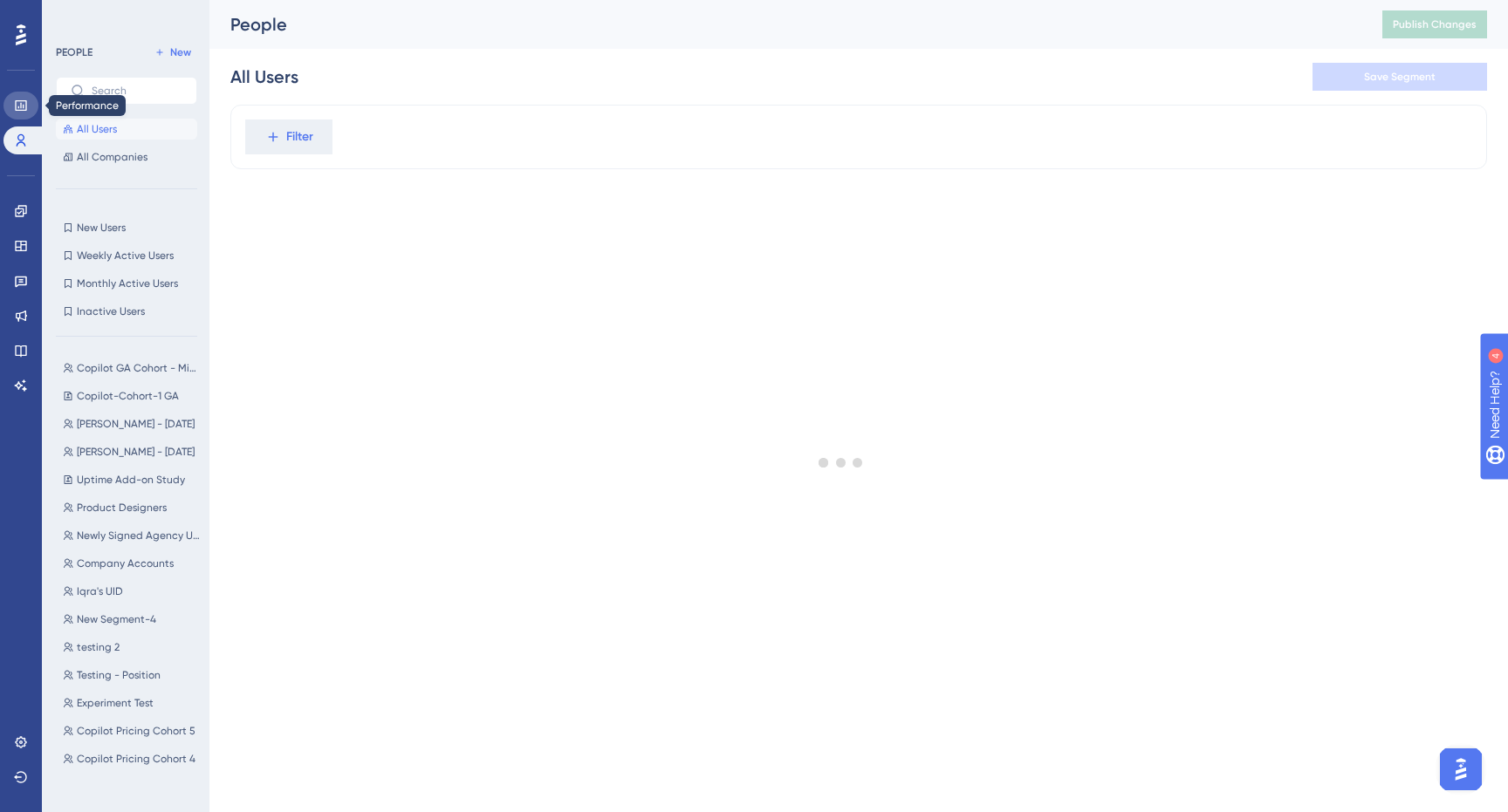
click at [26, 113] on link at bounding box center [21, 105] width 35 height 28
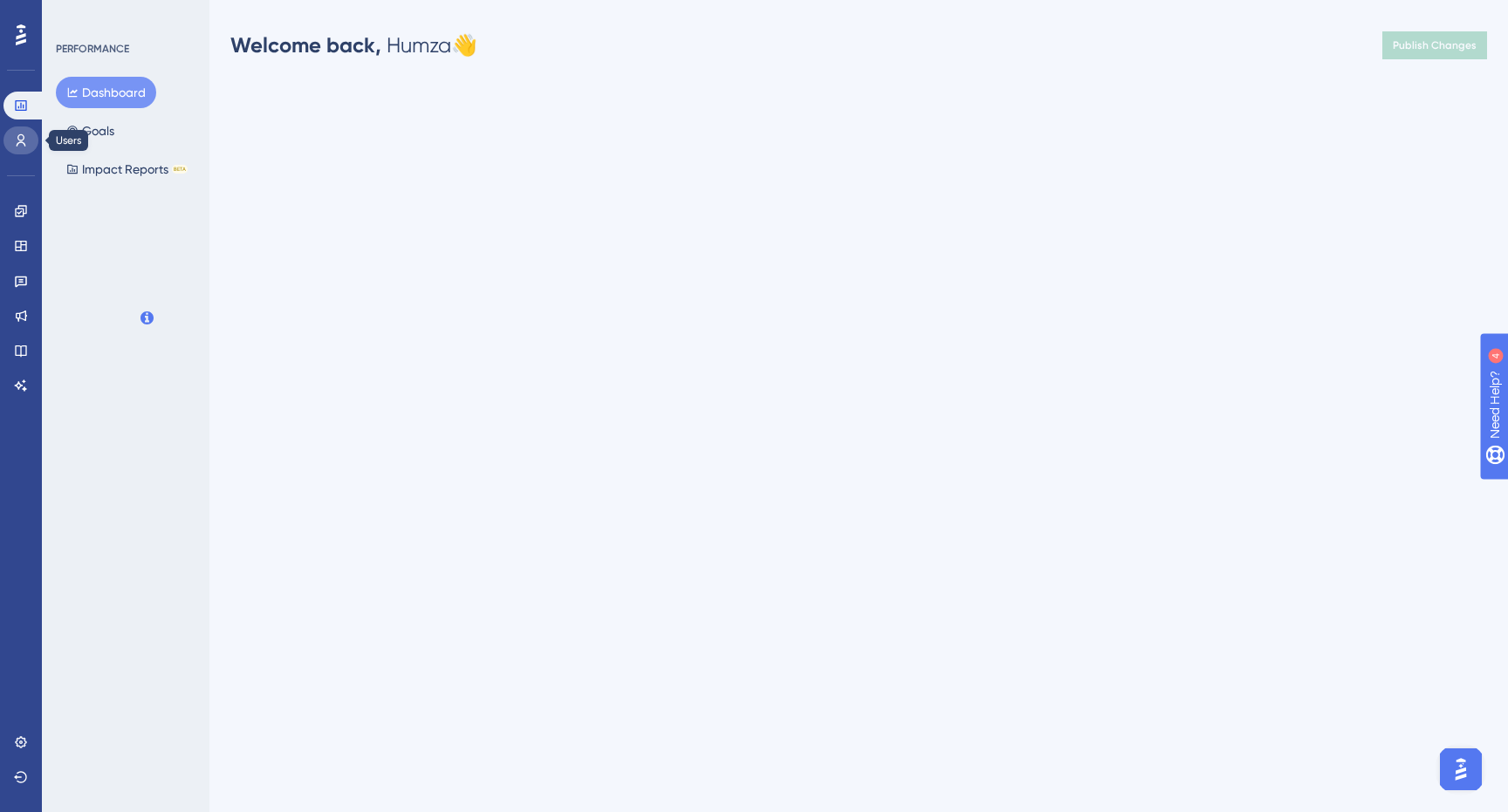
click at [26, 132] on link at bounding box center [21, 140] width 35 height 28
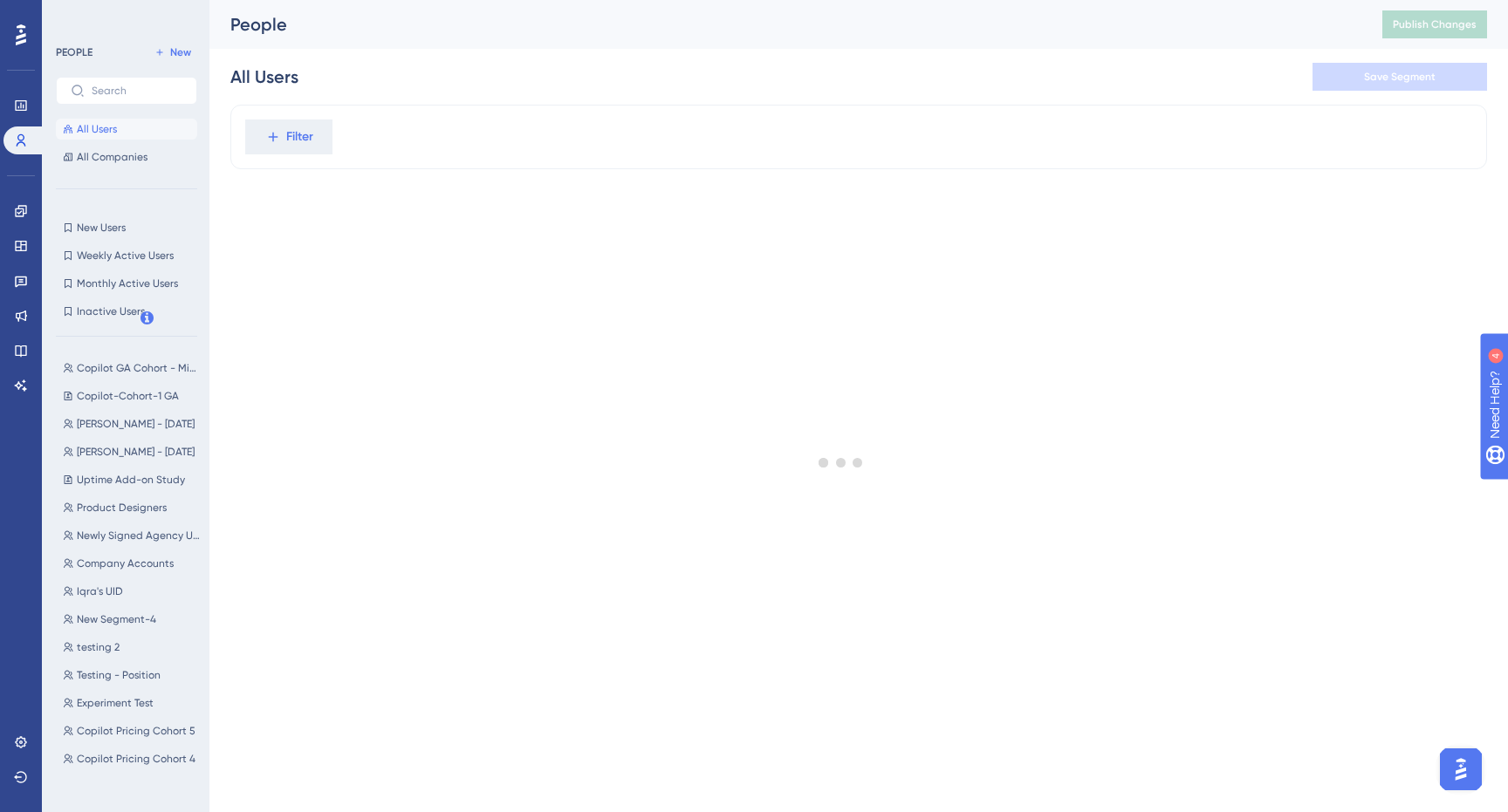
click at [286, 136] on div at bounding box center [841, 462] width 1334 height 687
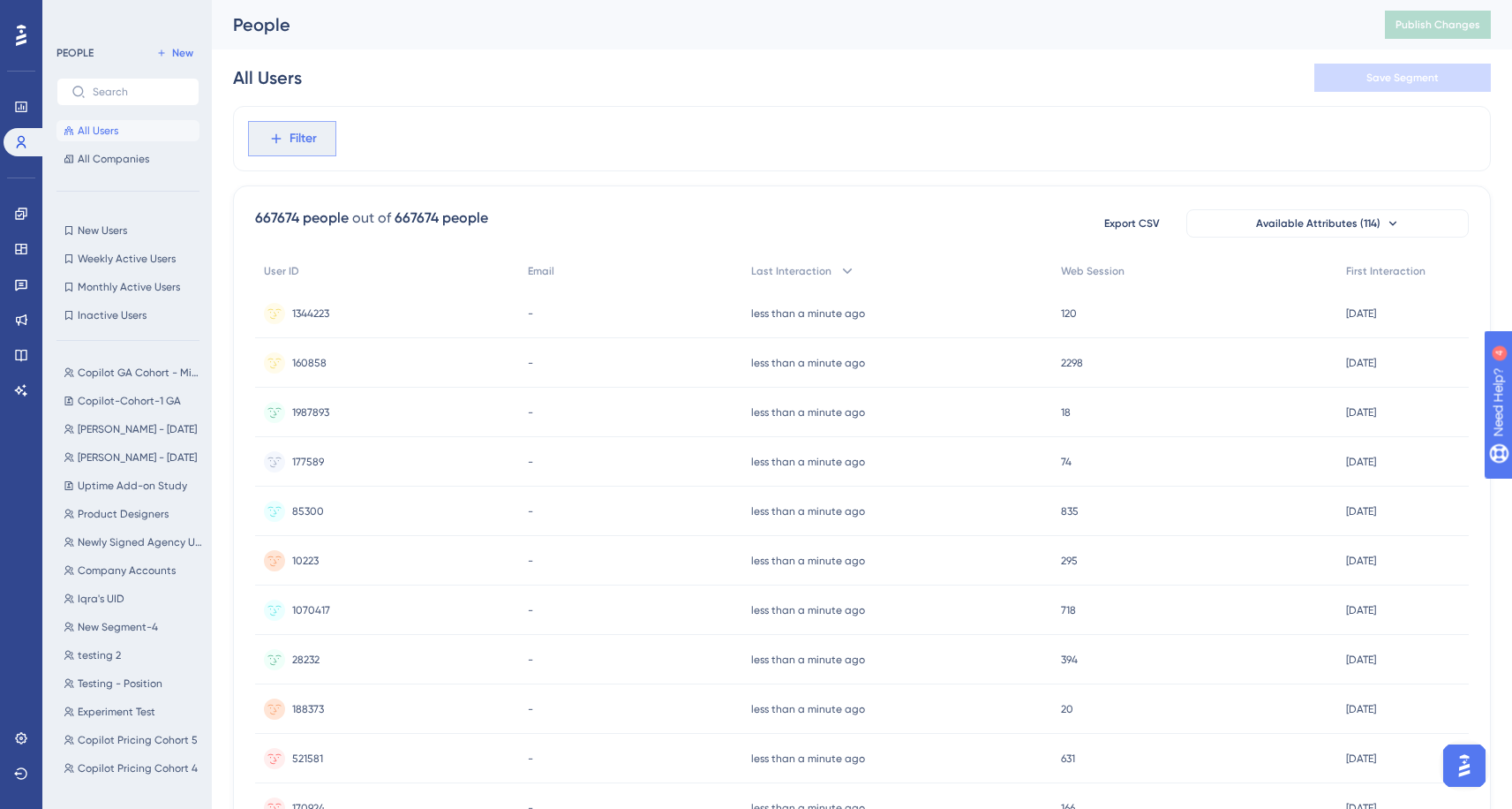
click at [308, 145] on span "Filter" at bounding box center [303, 138] width 27 height 21
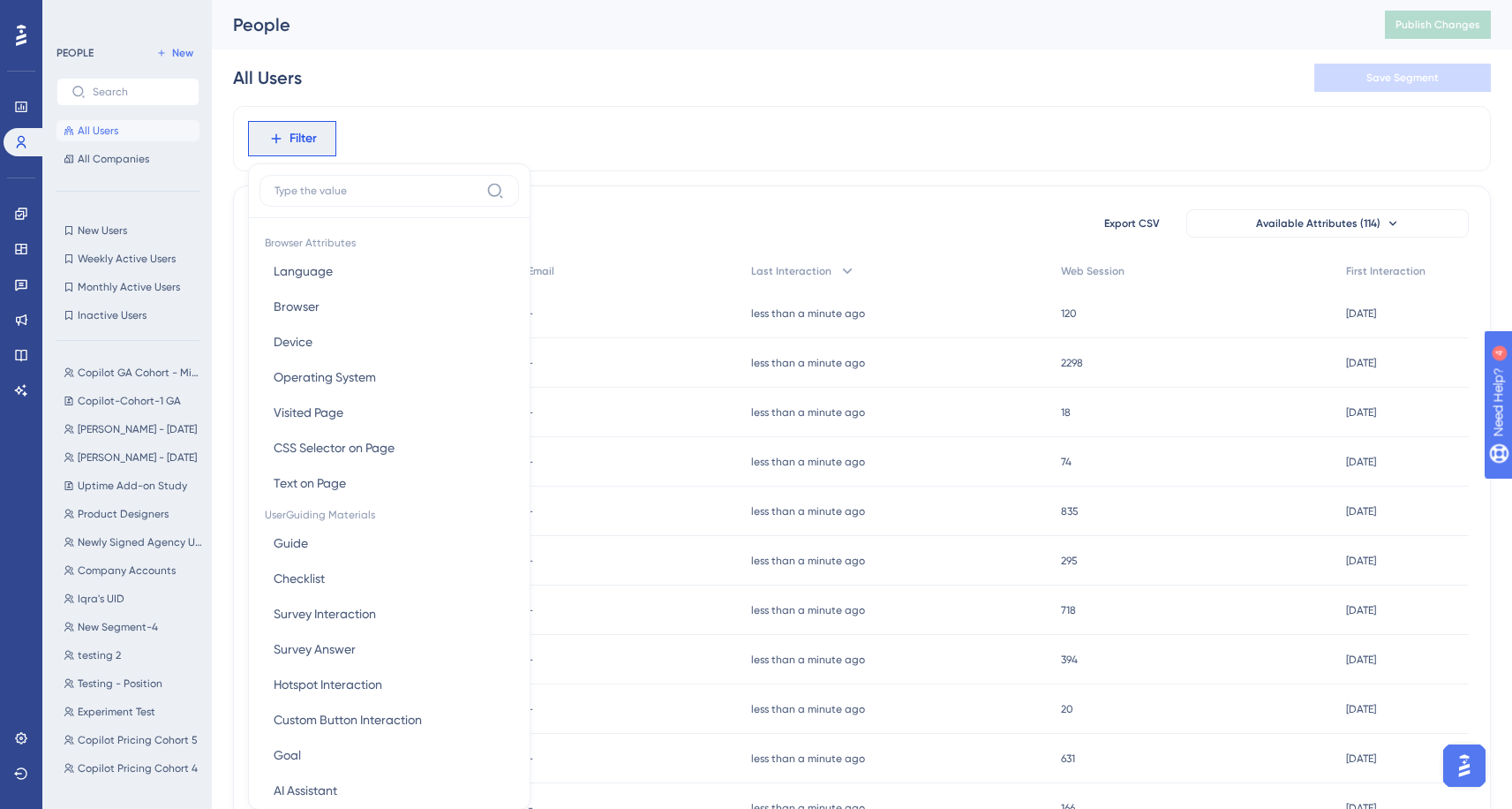
scroll to position [82, 0]
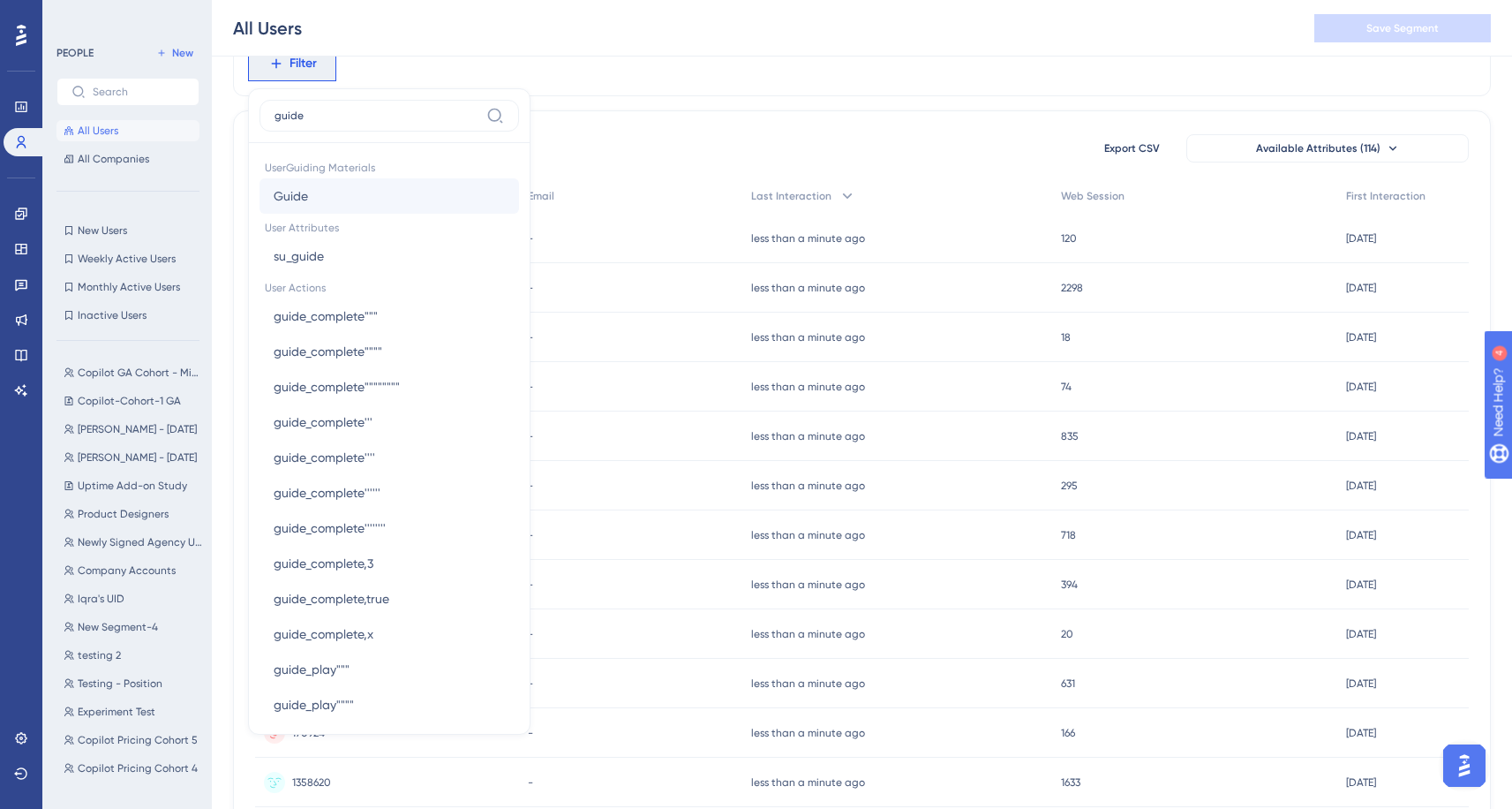
type input "guide"
click at [343, 190] on button "Guide Guide" at bounding box center [389, 195] width 259 height 35
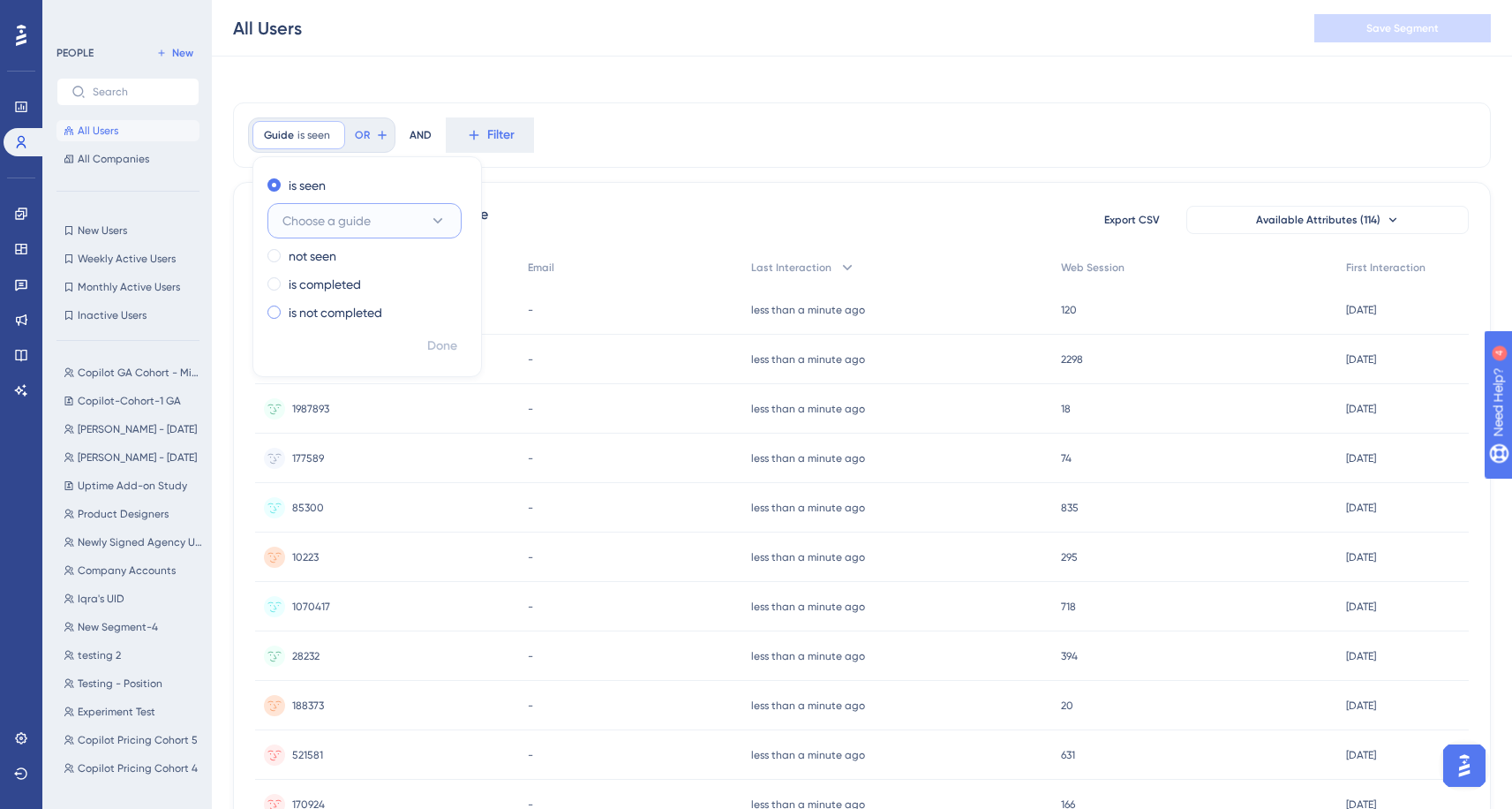
scroll to position [0, 0]
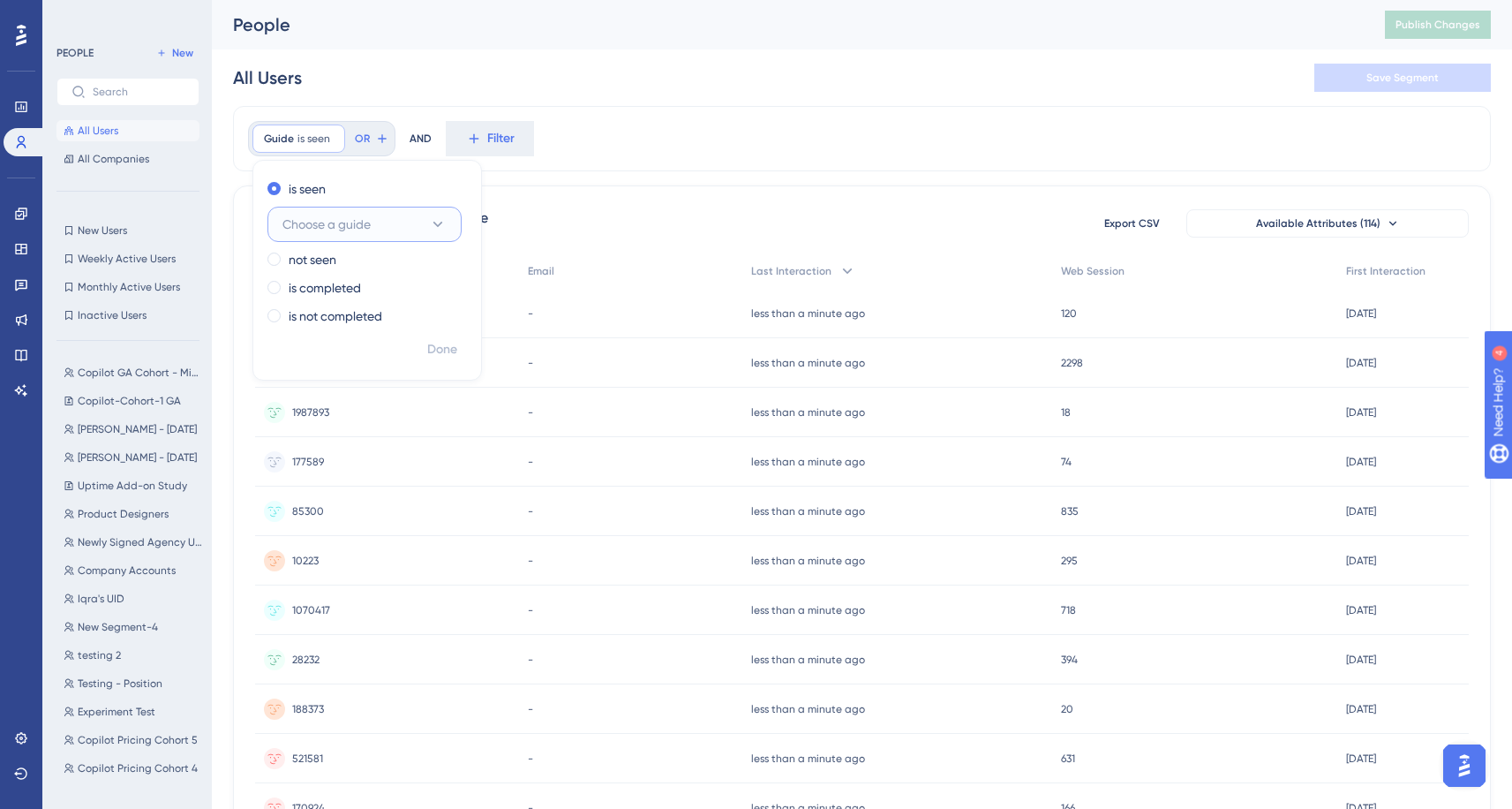
click at [369, 223] on span "Choose a guide" at bounding box center [327, 223] width 89 height 21
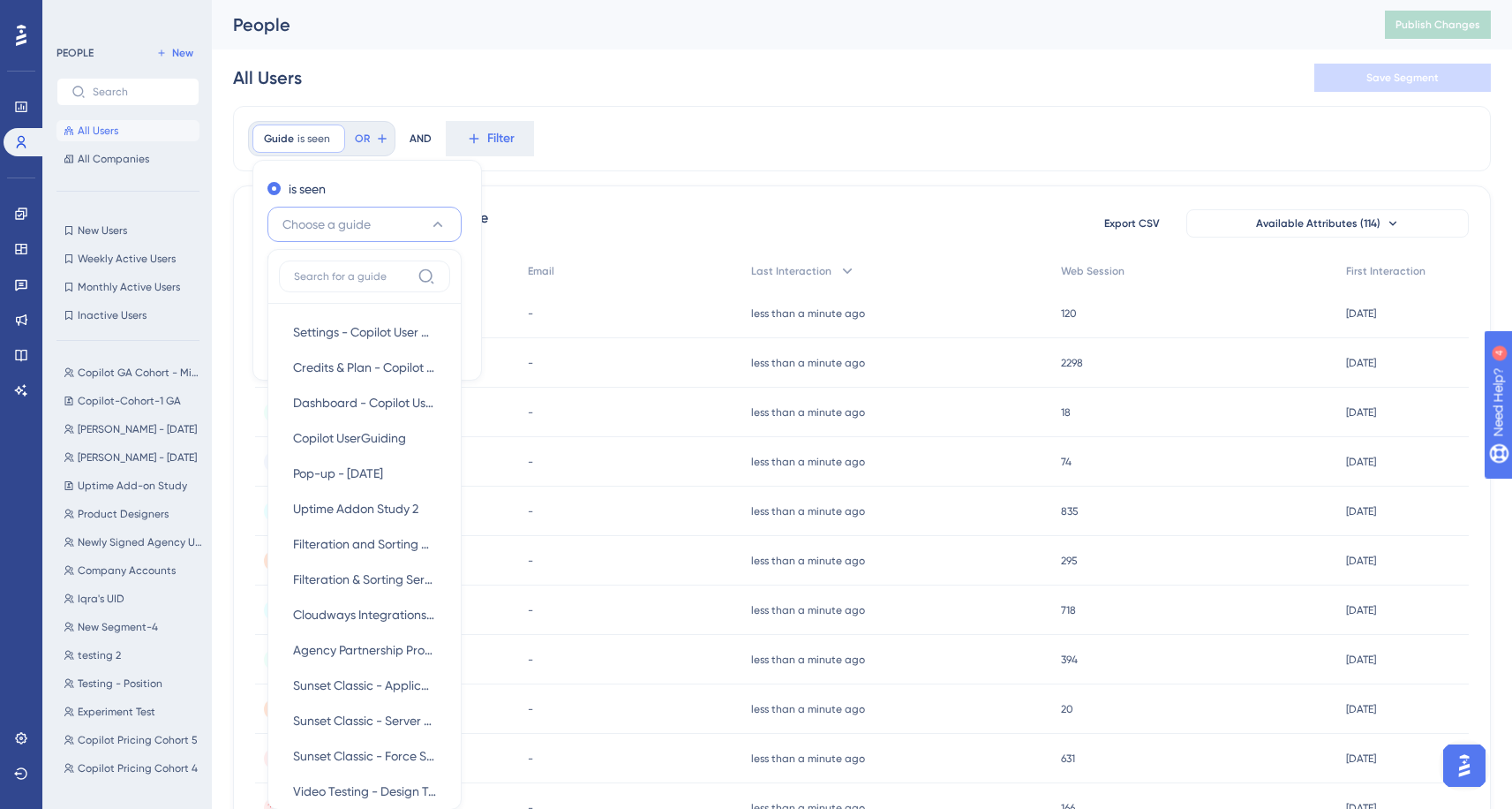
scroll to position [42, 0]
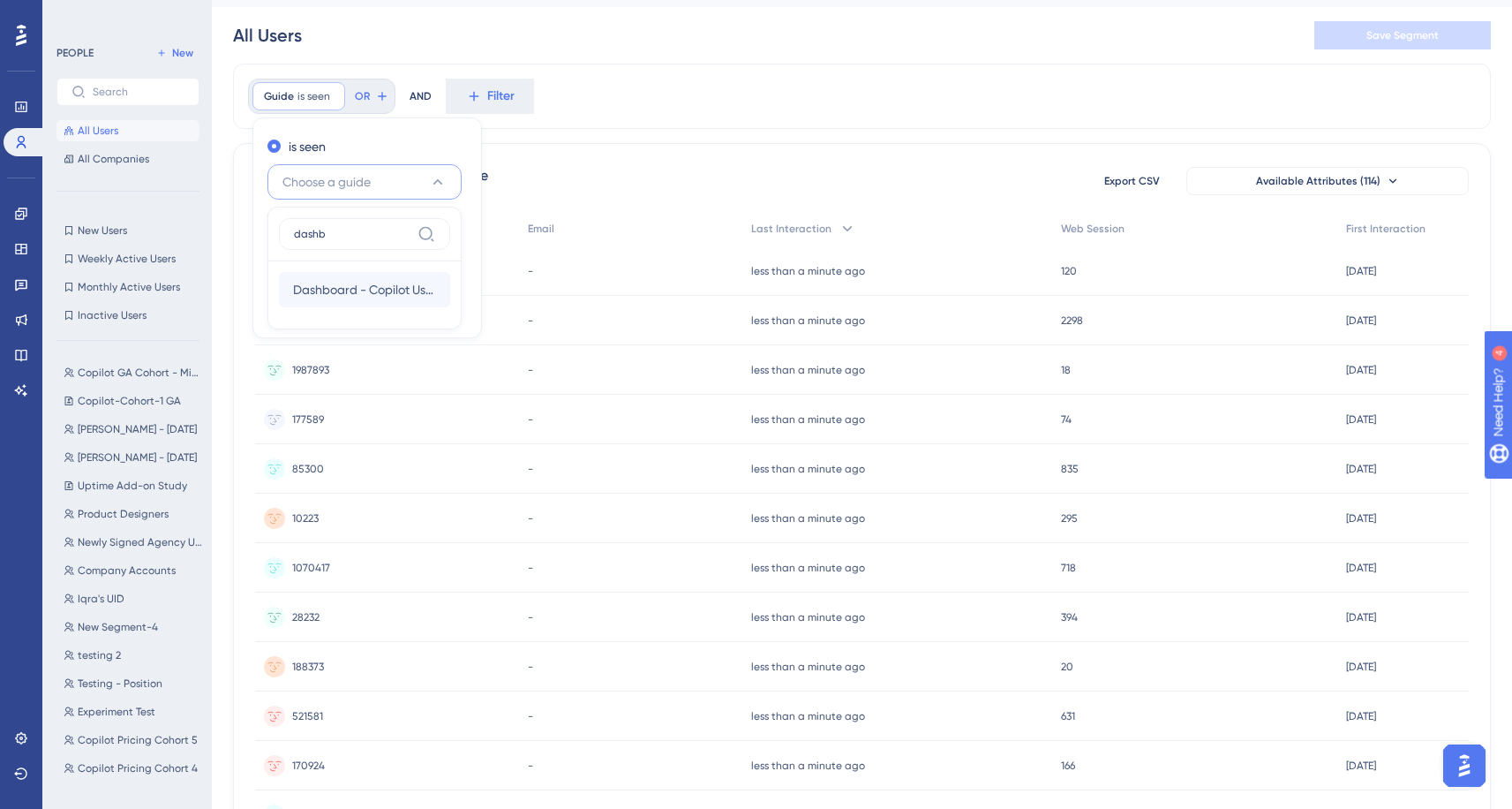
type input "dashb"
click at [398, 285] on span "Dashboard - Copilot User Guide" at bounding box center [364, 289] width 143 height 21
click at [436, 308] on span "Done" at bounding box center [442, 306] width 30 height 21
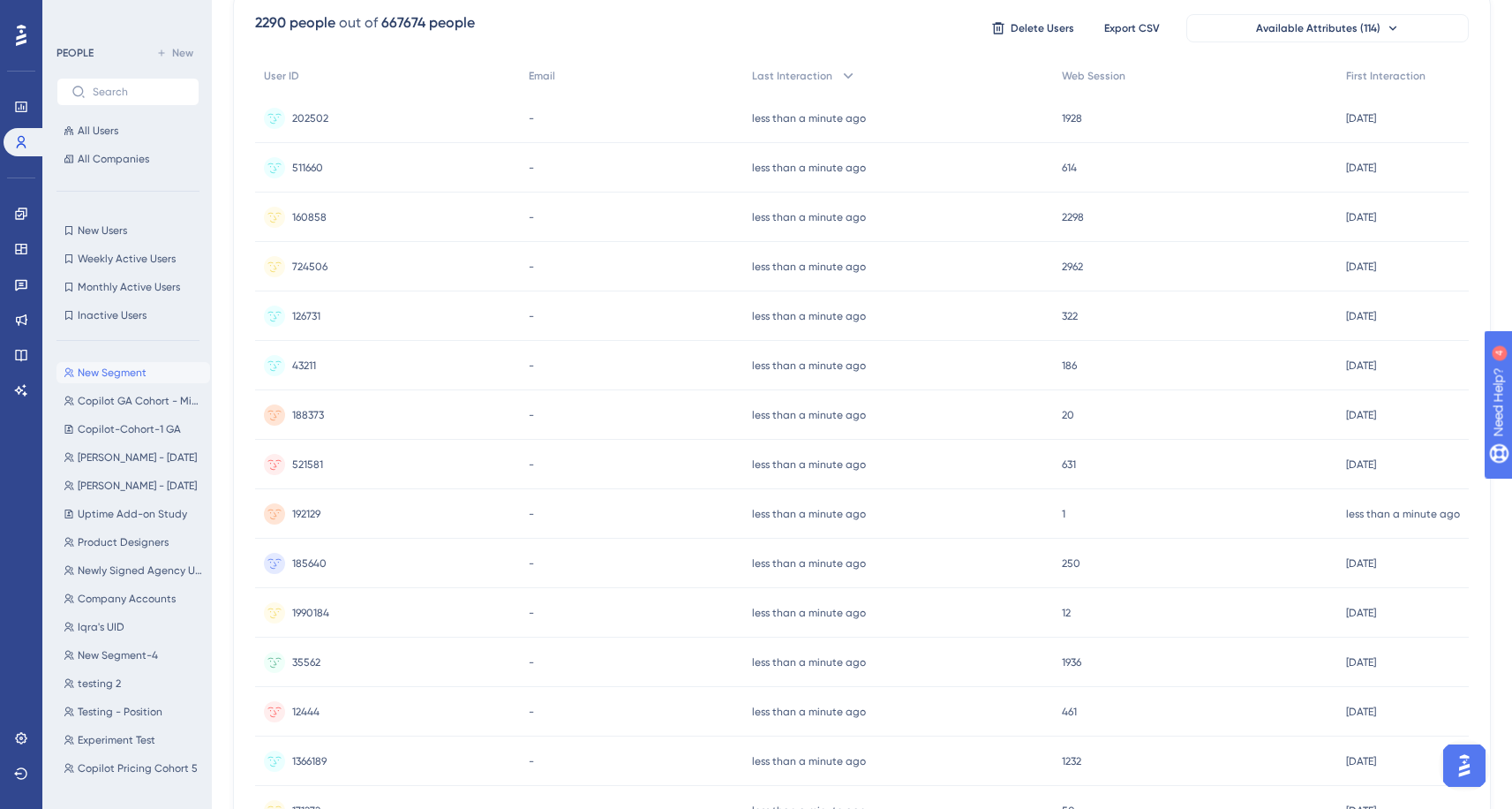
scroll to position [0, 0]
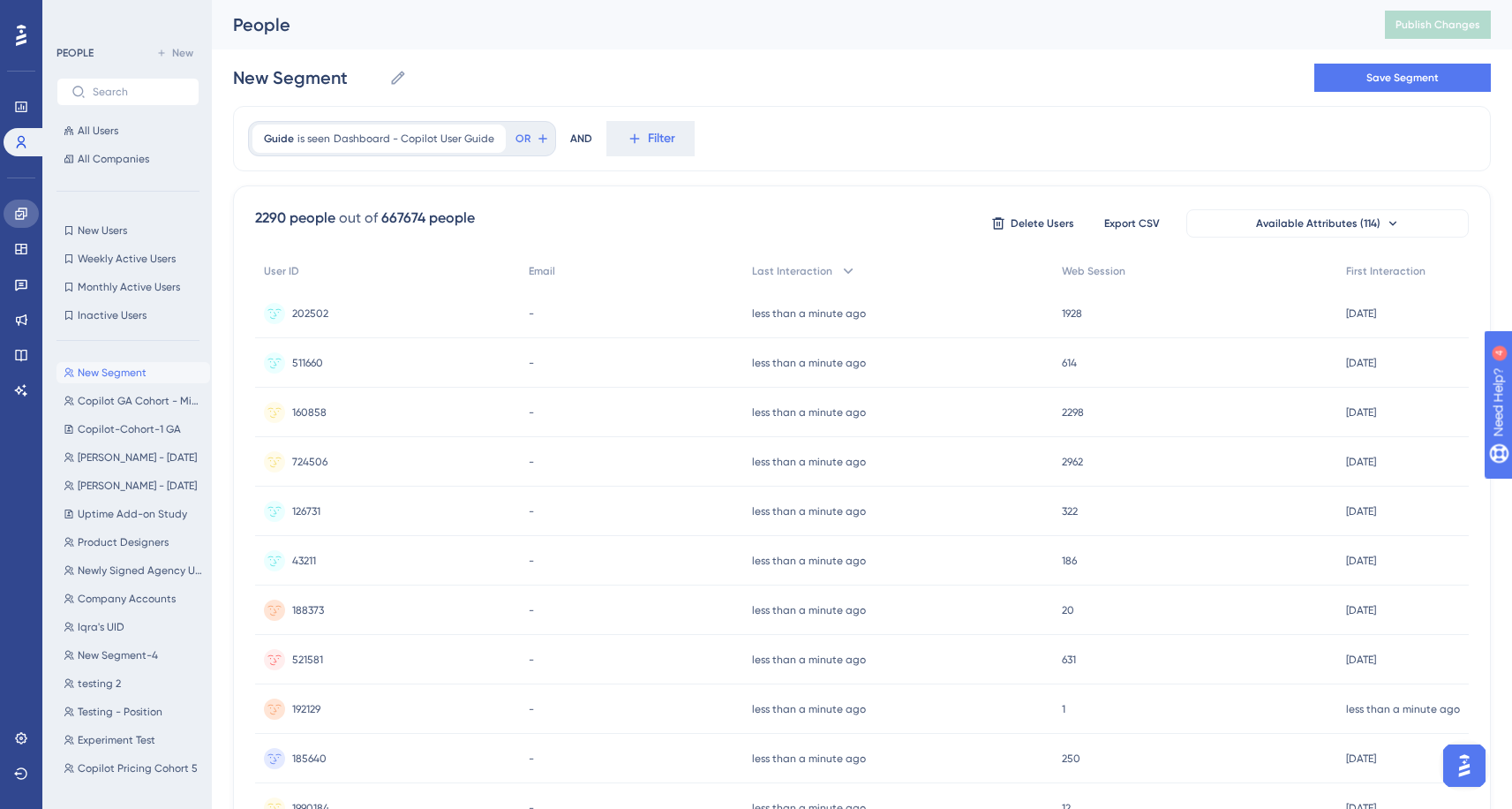
click at [28, 218] on link at bounding box center [21, 213] width 35 height 28
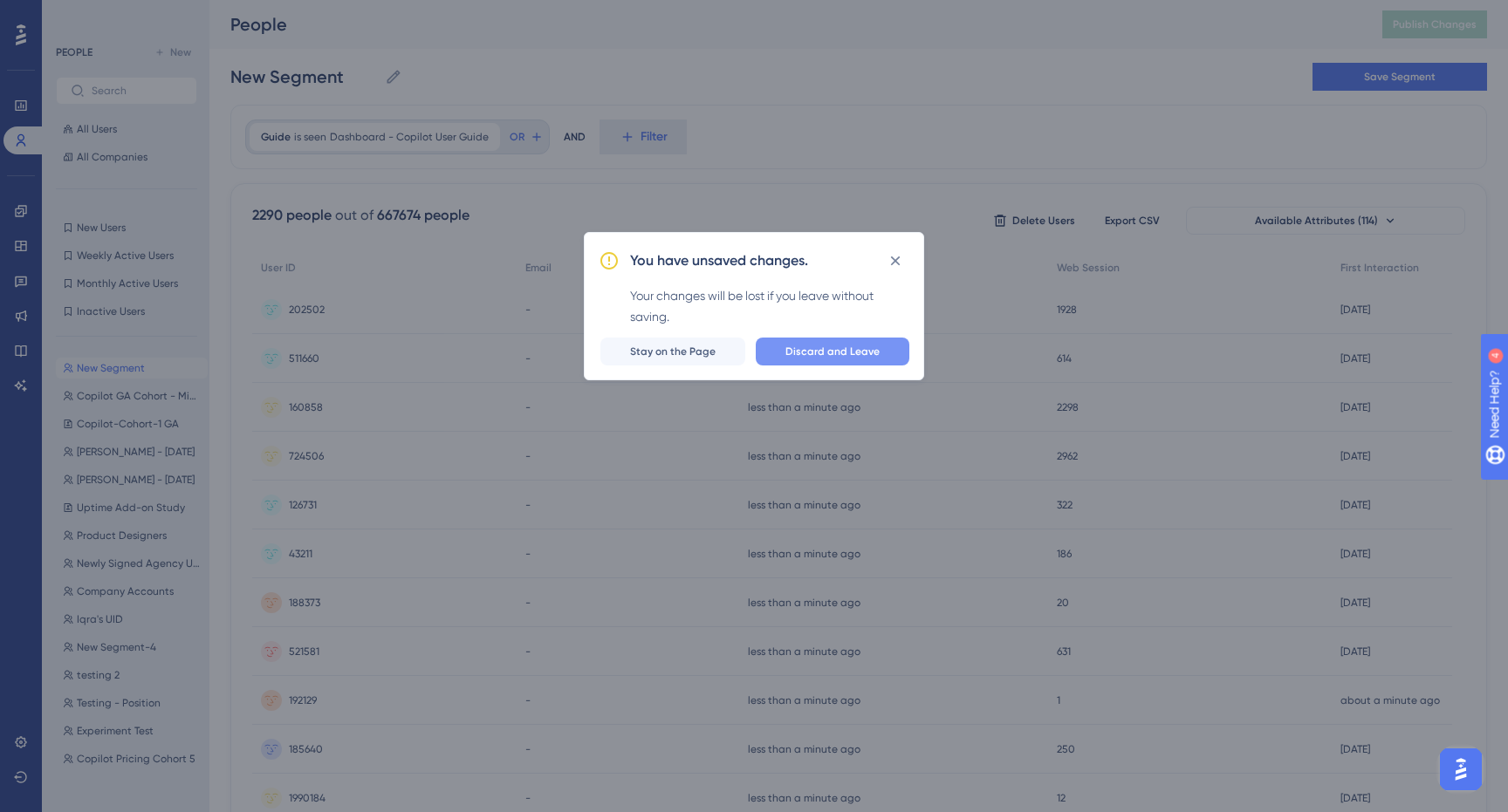
click at [840, 343] on button "Discard and Leave" at bounding box center [833, 351] width 154 height 28
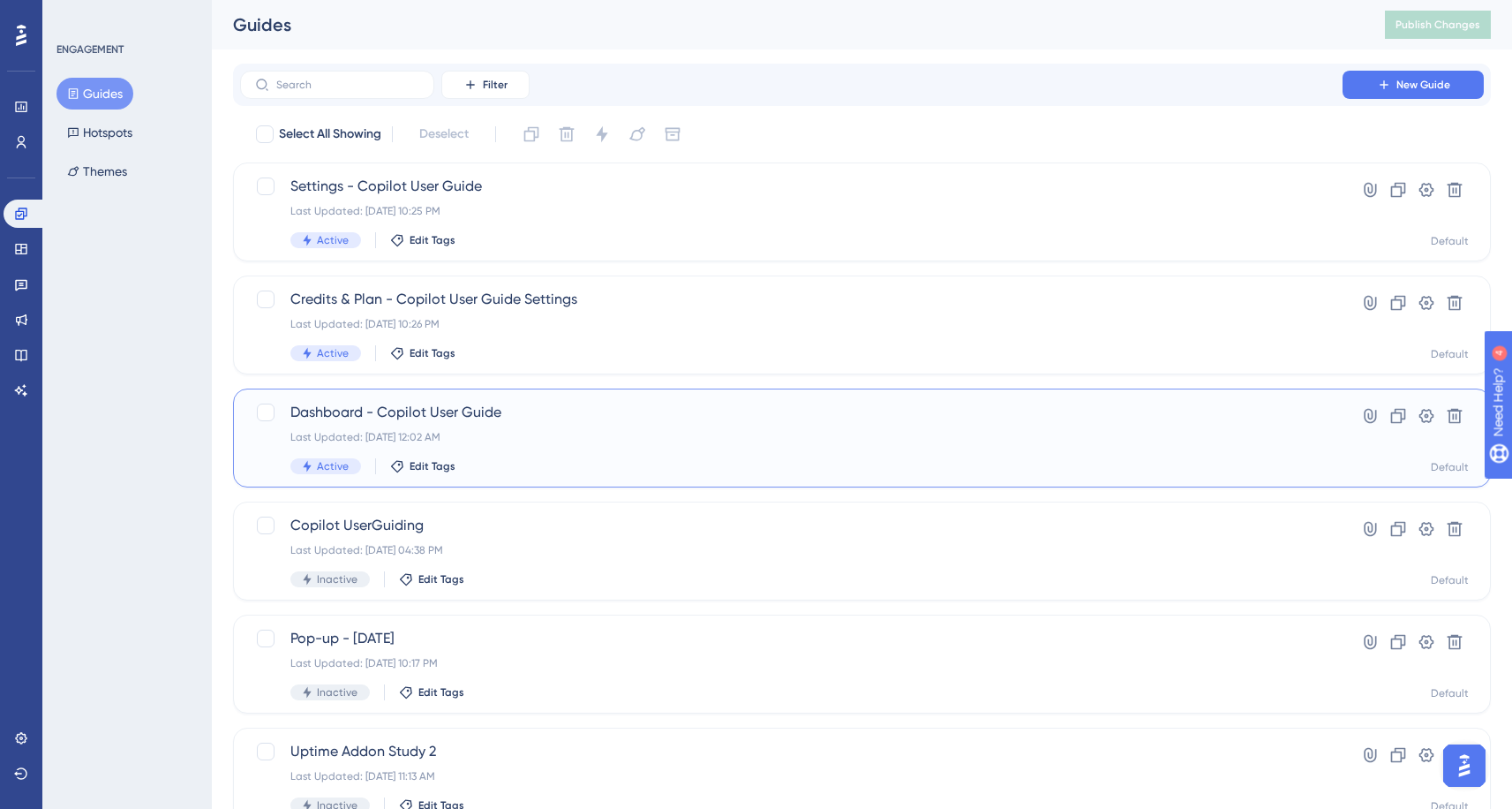
click at [483, 427] on div "Dashboard - Copilot User Guide Last Updated: Aug 09 2025, 12:02 AM Active Edit …" at bounding box center [791, 437] width 1002 height 72
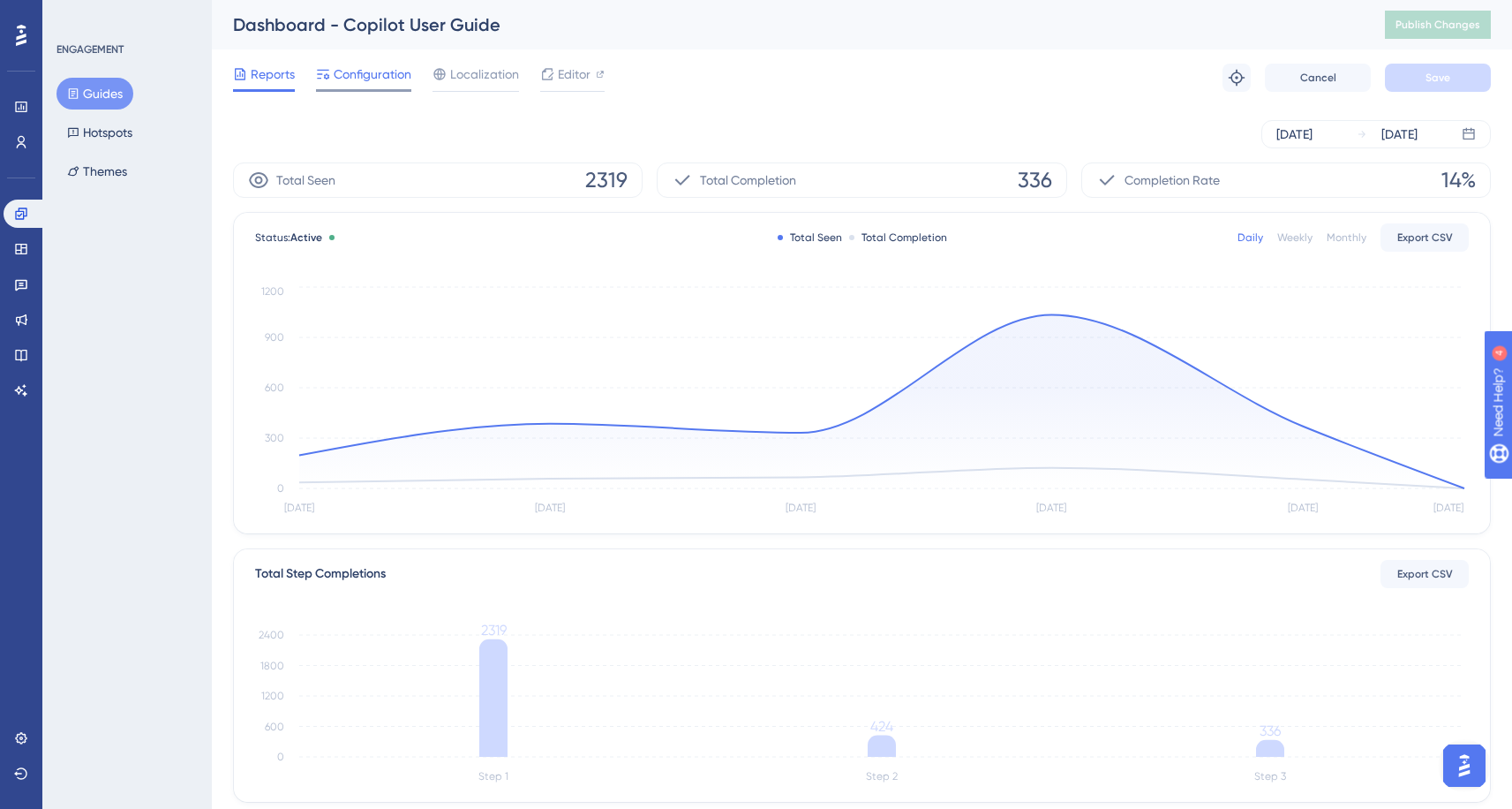
click at [399, 86] on div "Configuration" at bounding box center [364, 77] width 96 height 28
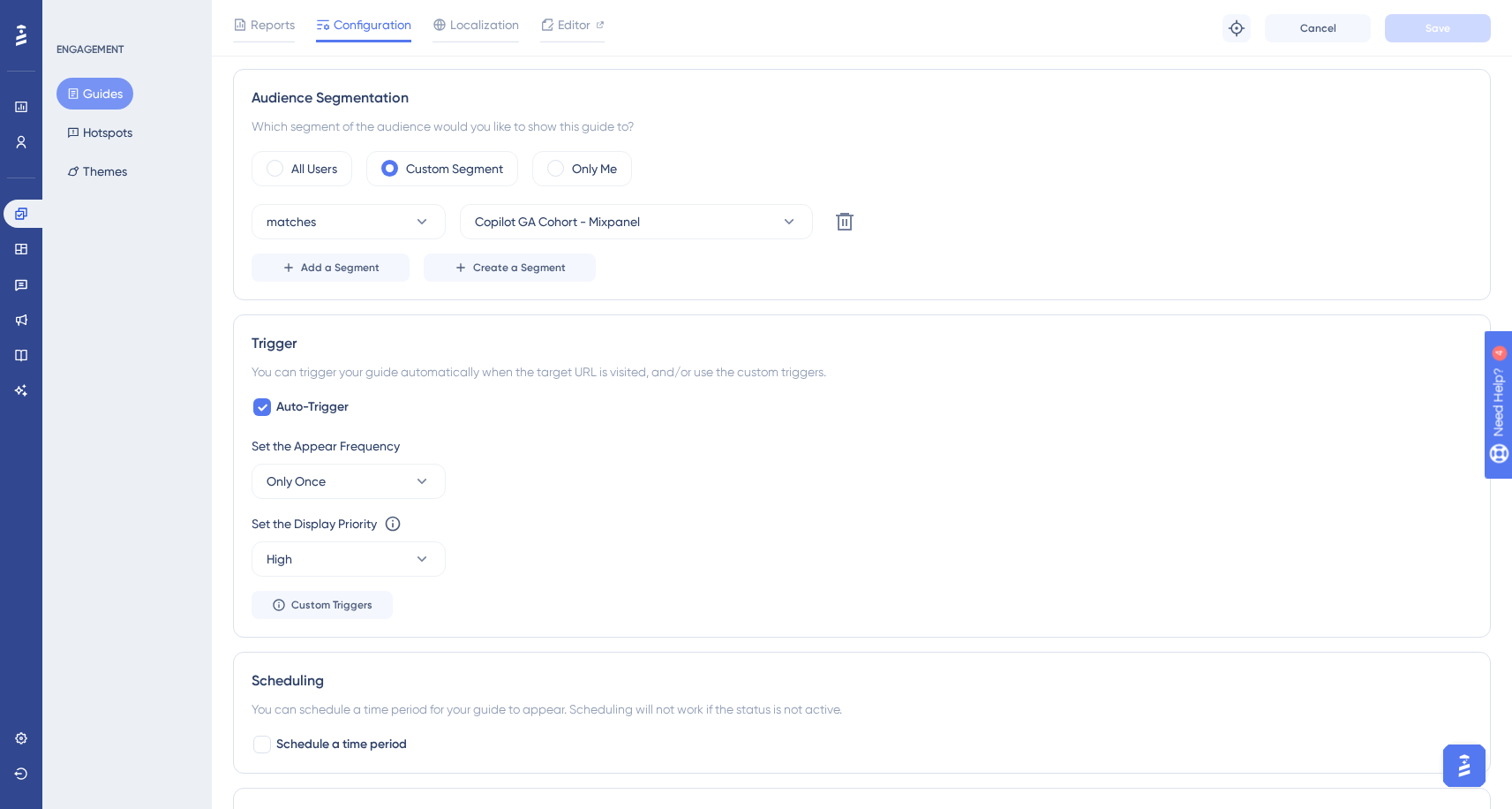
scroll to position [757, 0]
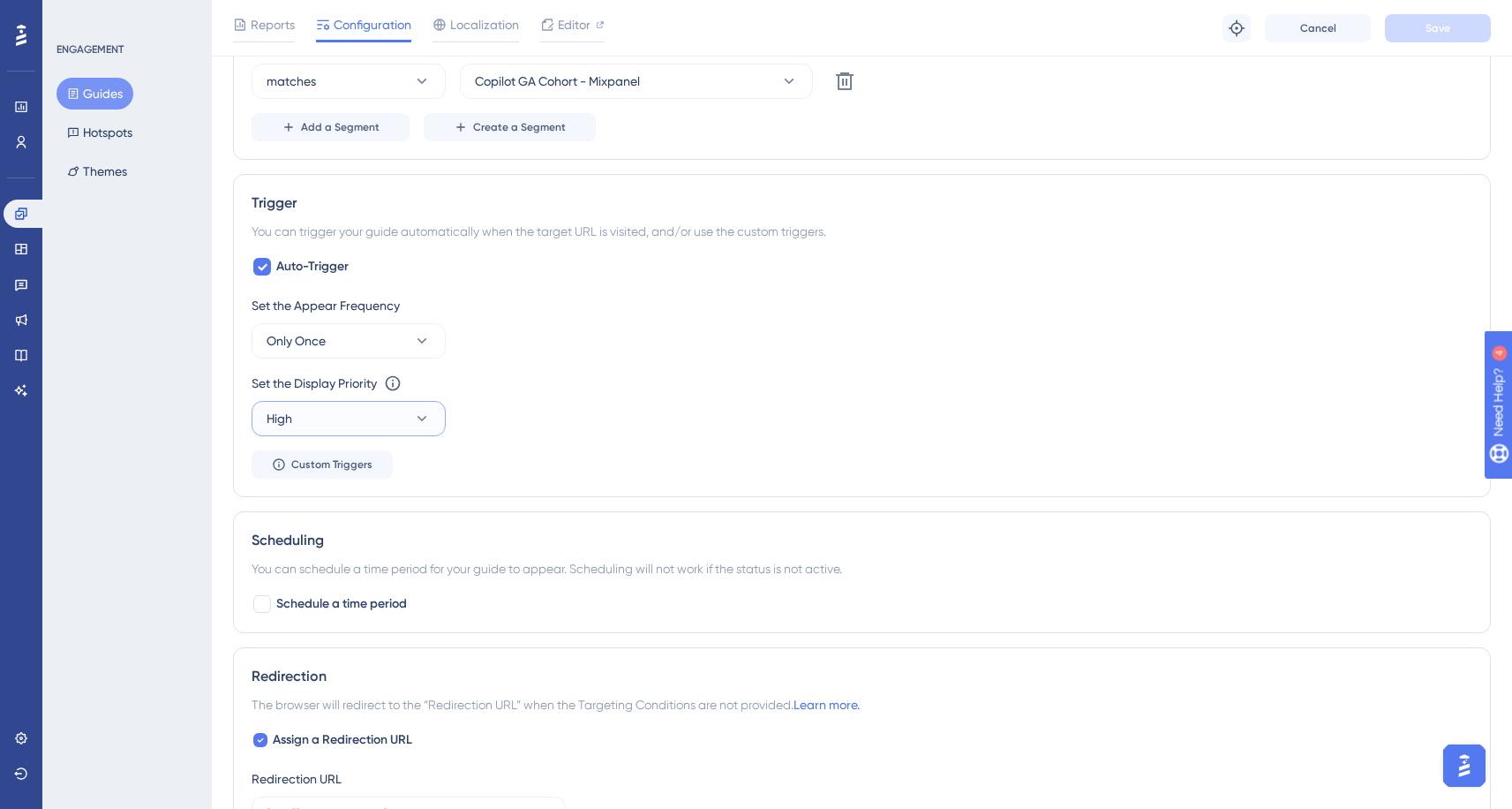
click at [426, 428] on button "High" at bounding box center [348, 419] width 194 height 35
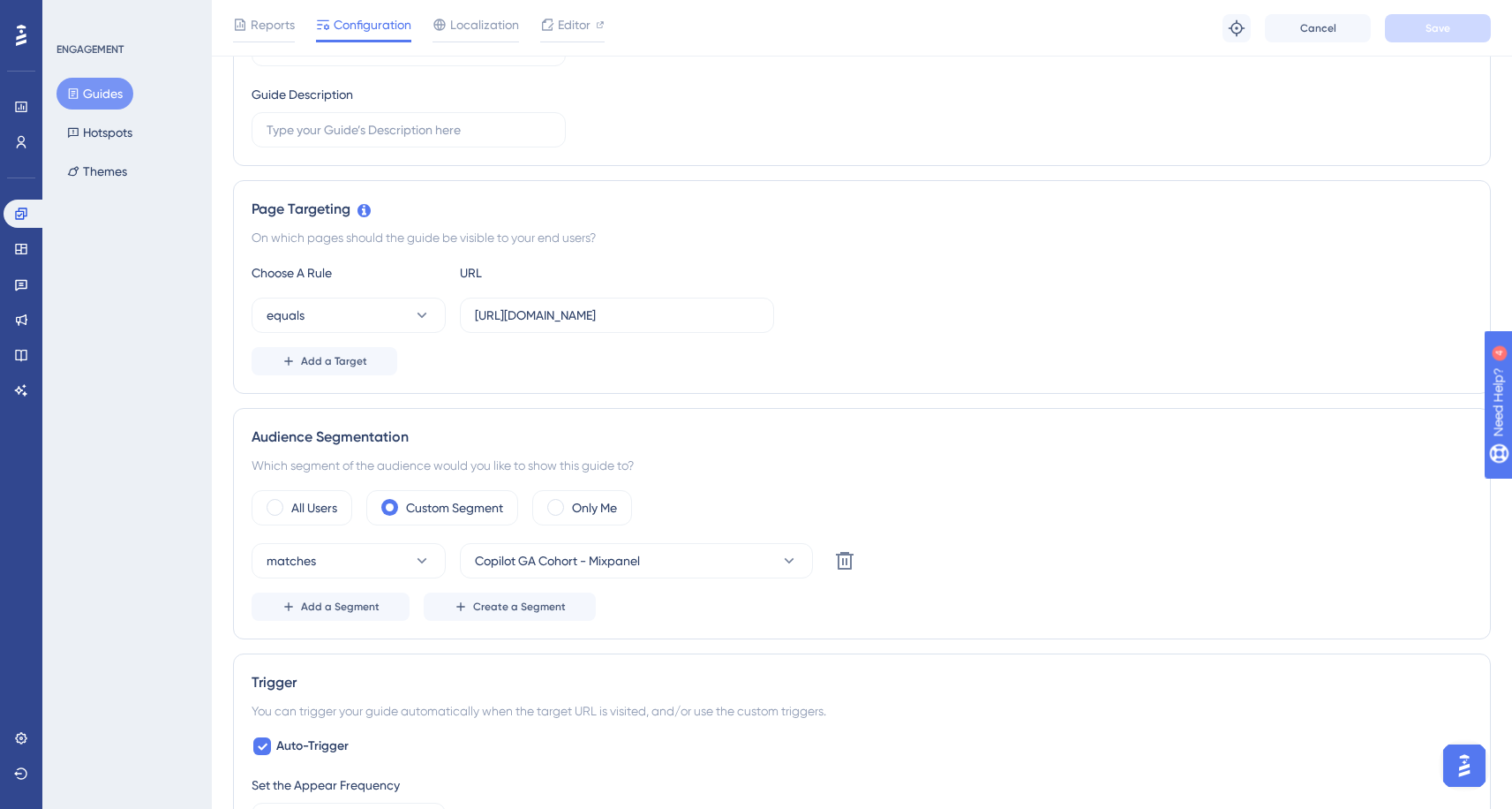
scroll to position [0, 0]
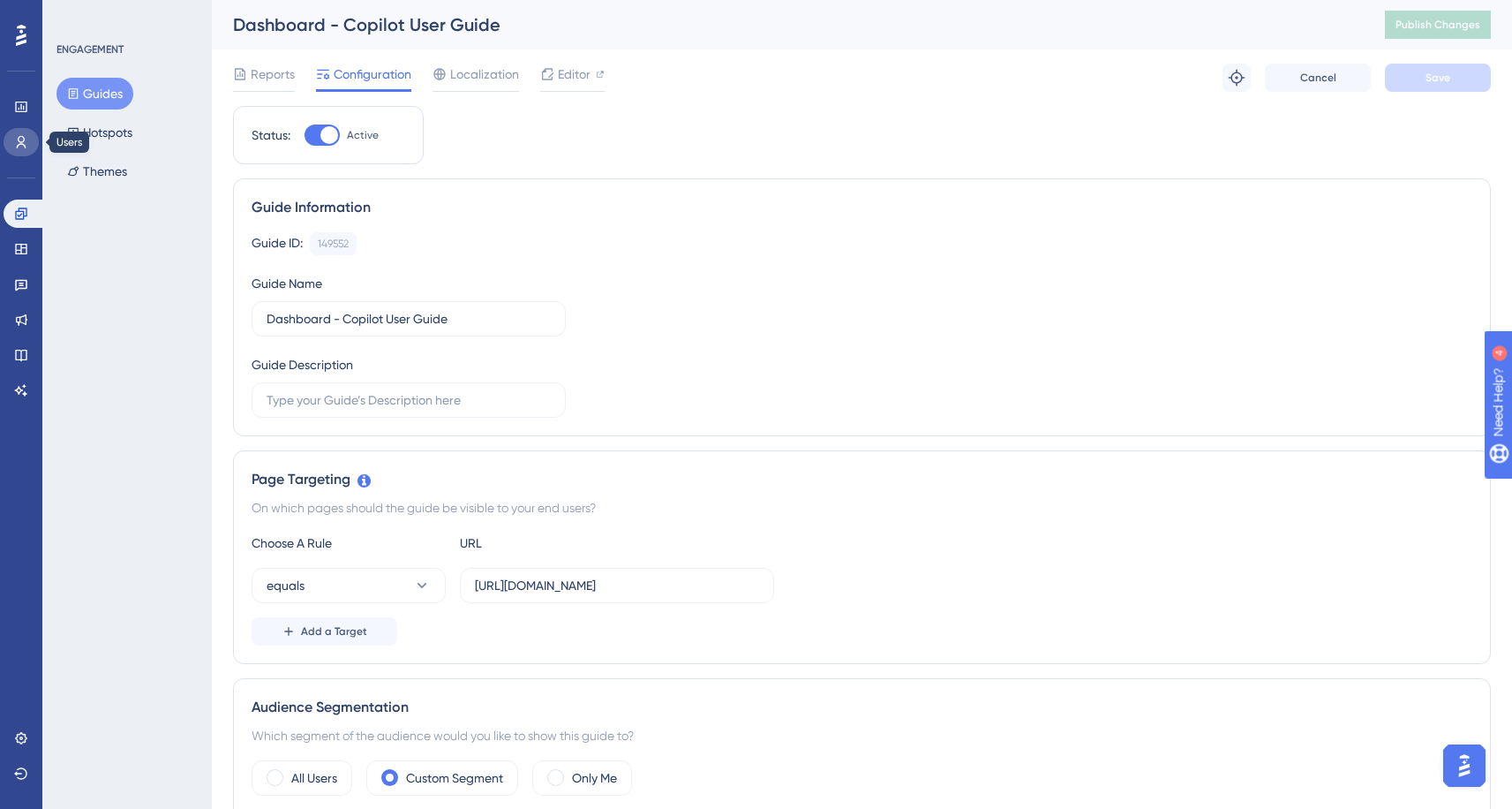
click at [26, 140] on icon at bounding box center [22, 142] width 14 height 14
